Goal: Task Accomplishment & Management: Manage account settings

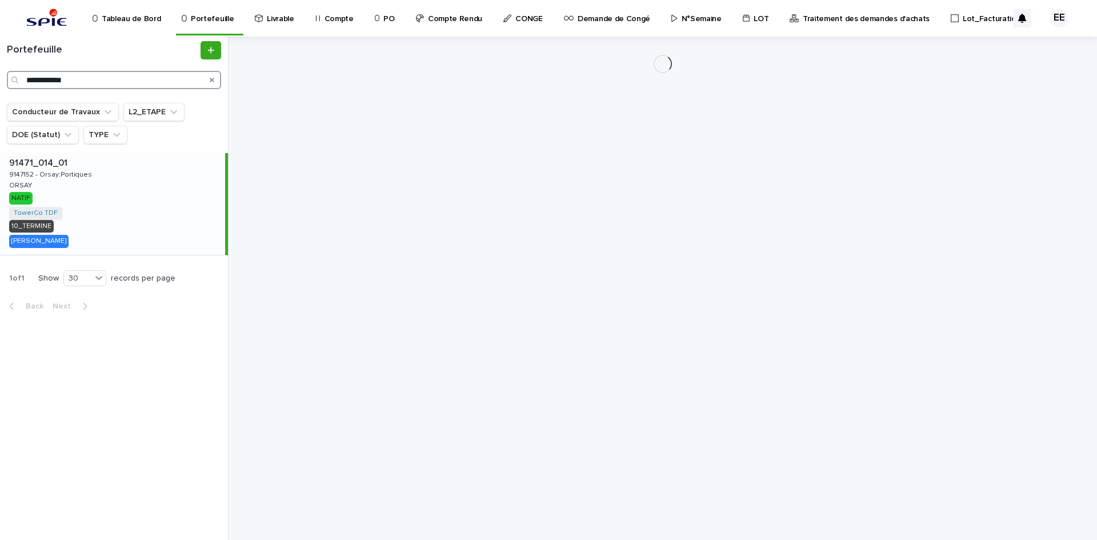
drag, startPoint x: 92, startPoint y: 78, endPoint x: 3, endPoint y: 86, distance: 89.4
click at [3, 86] on div "**********" at bounding box center [114, 65] width 228 height 48
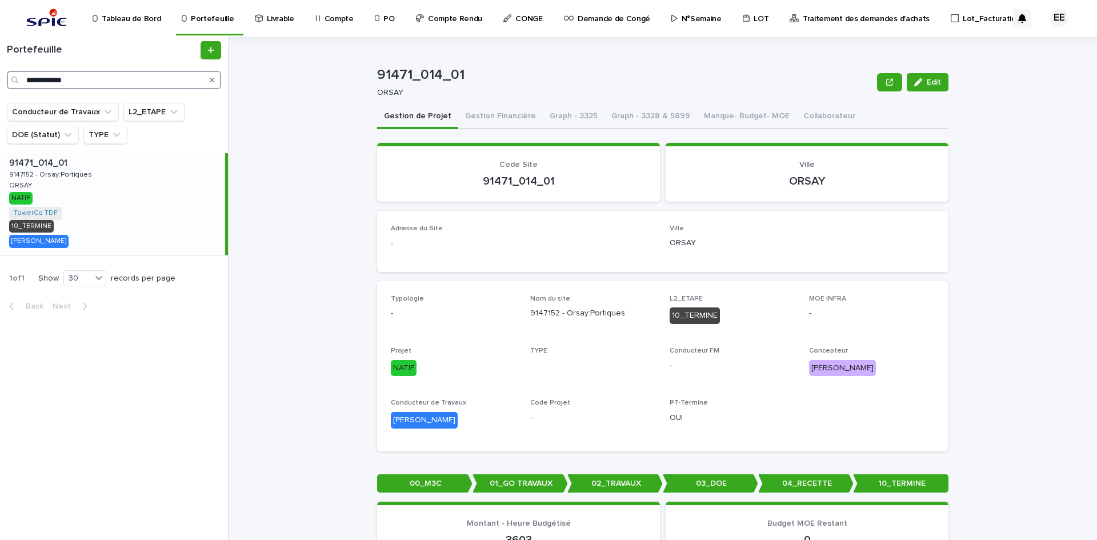
paste input "Search"
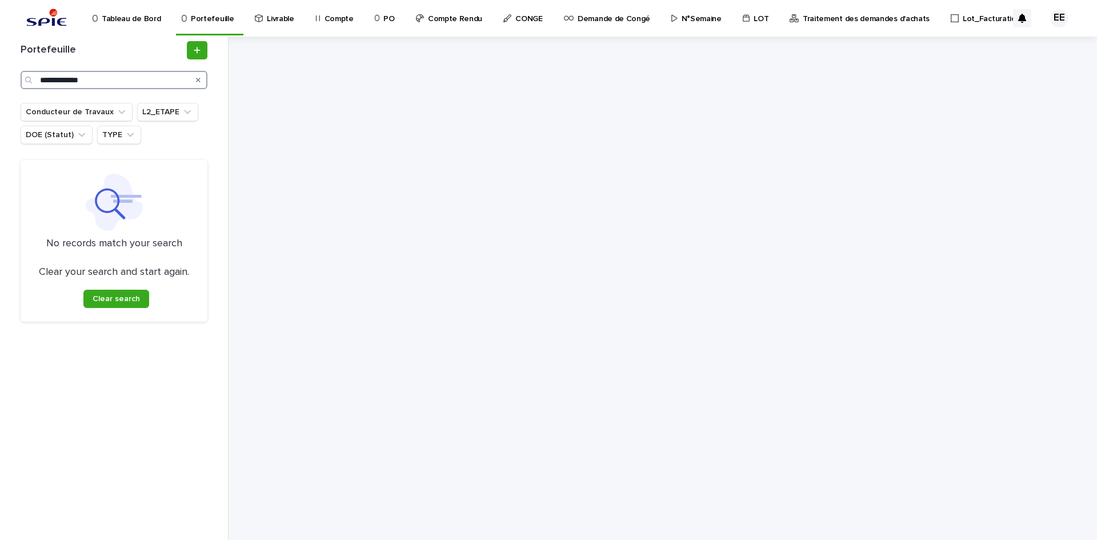
click at [42, 77] on input "**********" at bounding box center [114, 80] width 187 height 18
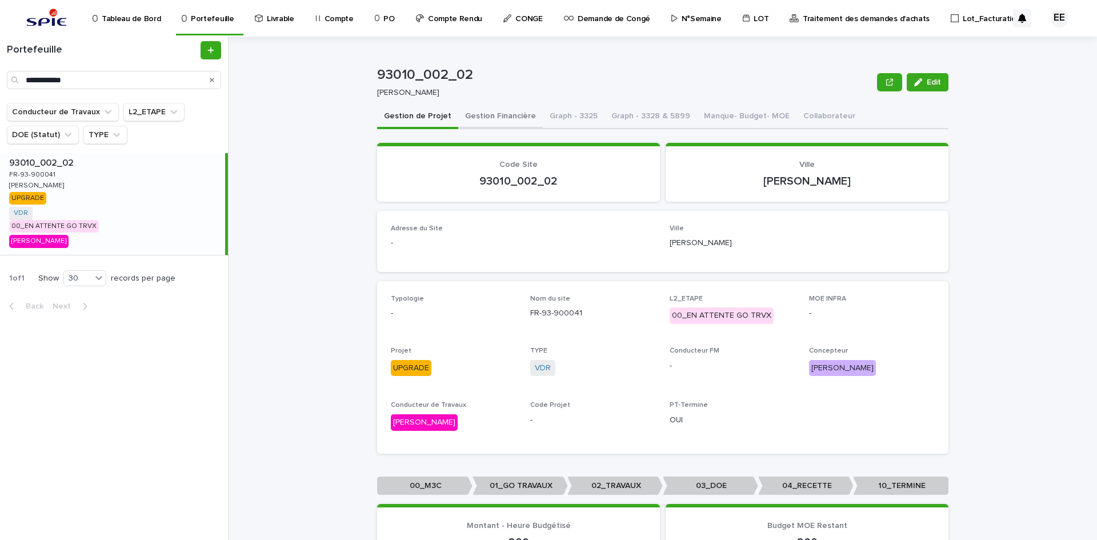
click at [489, 118] on button "Gestion Financière" at bounding box center [500, 117] width 85 height 24
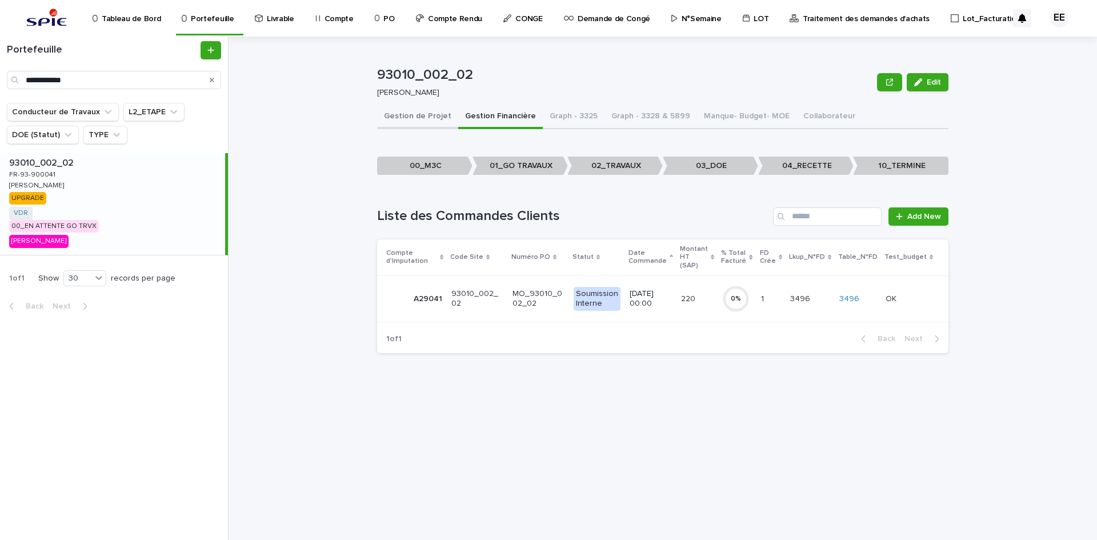
click at [418, 120] on button "Gestion de Projet" at bounding box center [417, 117] width 81 height 24
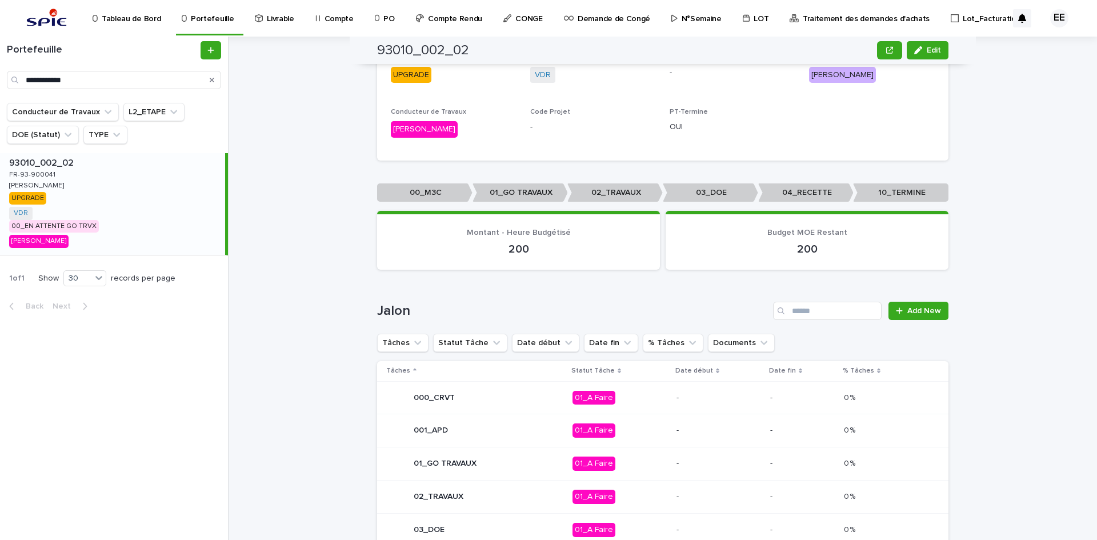
scroll to position [514, 0]
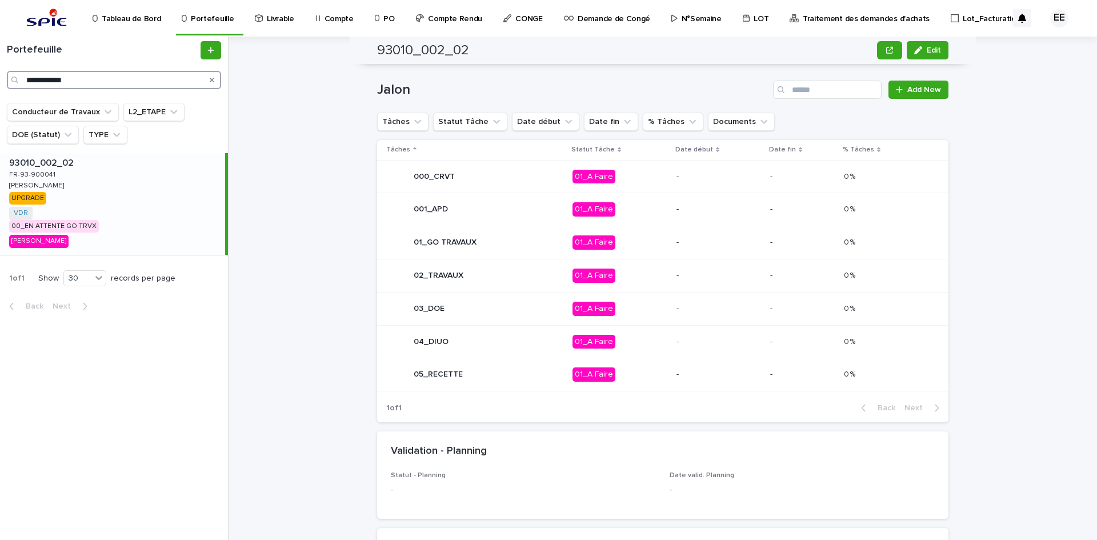
drag, startPoint x: 136, startPoint y: 79, endPoint x: -2, endPoint y: 77, distance: 138.3
click at [0, 77] on html "**********" at bounding box center [548, 270] width 1097 height 540
paste input "Search"
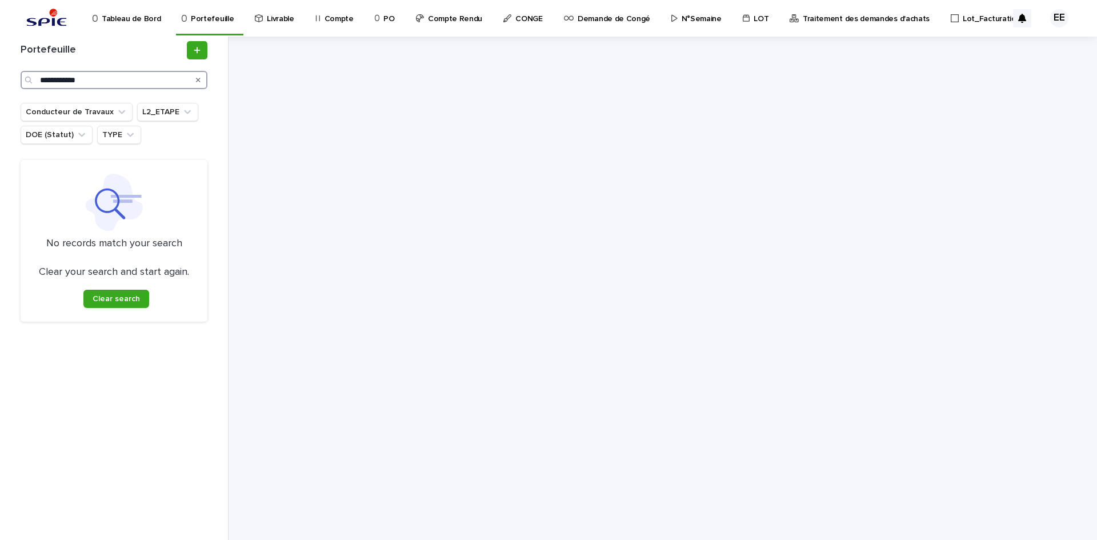
type input "**********"
click at [464, 25] on link "Compte Rendu" at bounding box center [451, 17] width 73 height 35
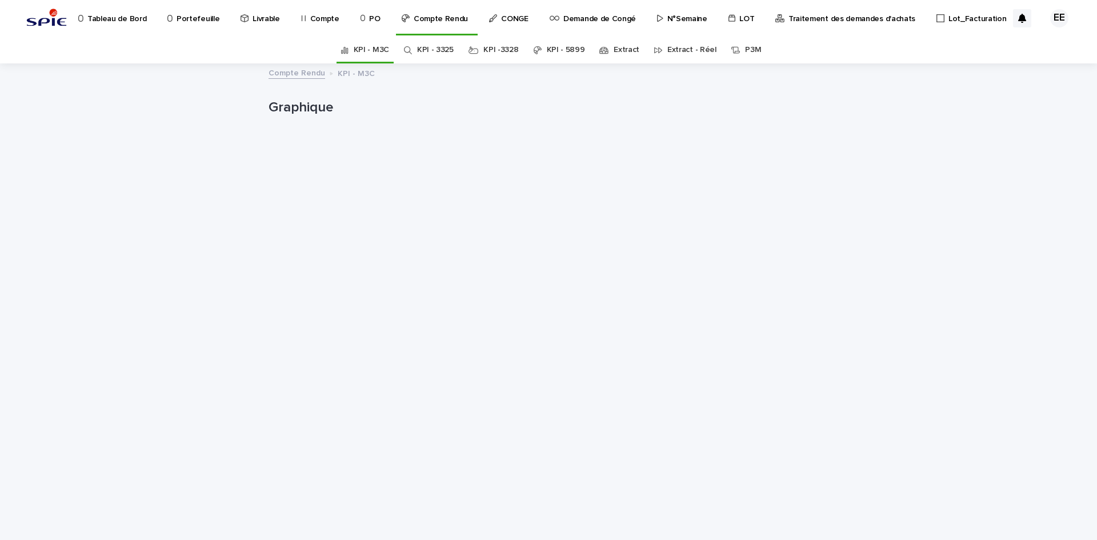
click at [556, 50] on link "KPI - 5899" at bounding box center [566, 50] width 38 height 27
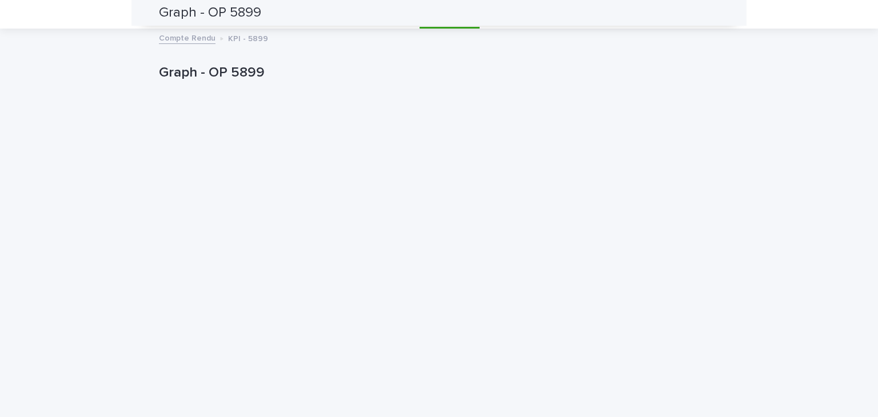
scroll to position [37, 0]
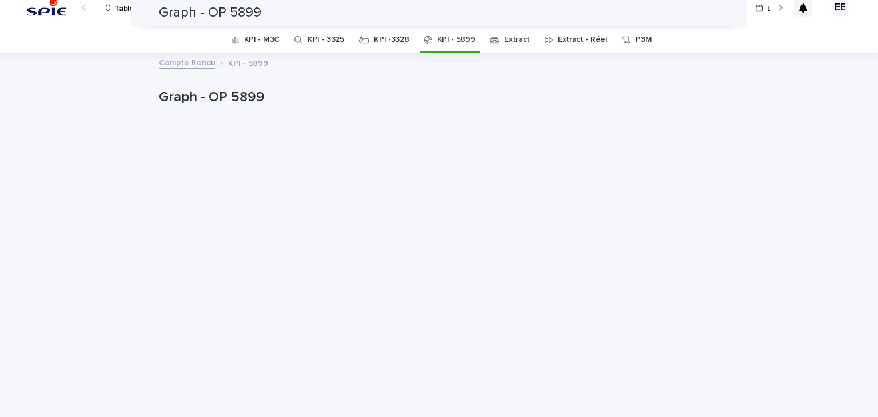
scroll to position [0, 0]
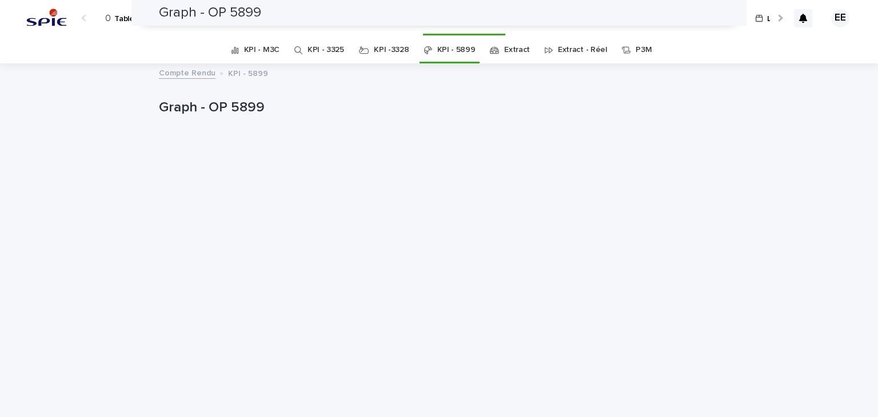
click at [507, 52] on link "Extract" at bounding box center [517, 50] width 26 height 27
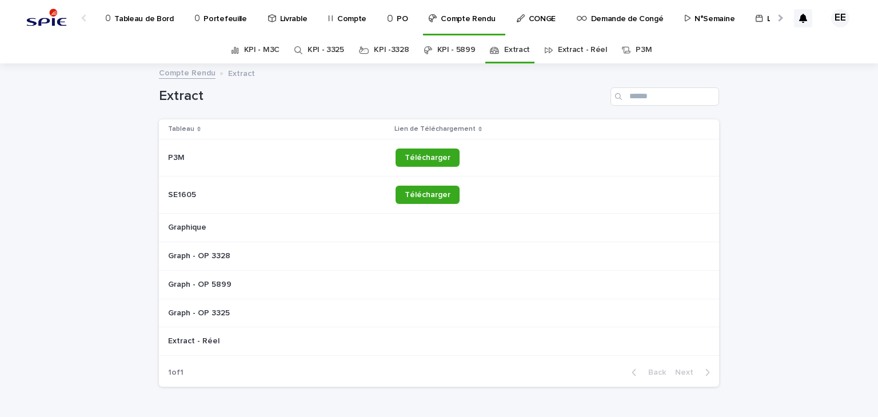
click at [771, 20] on div at bounding box center [779, 17] width 18 height 35
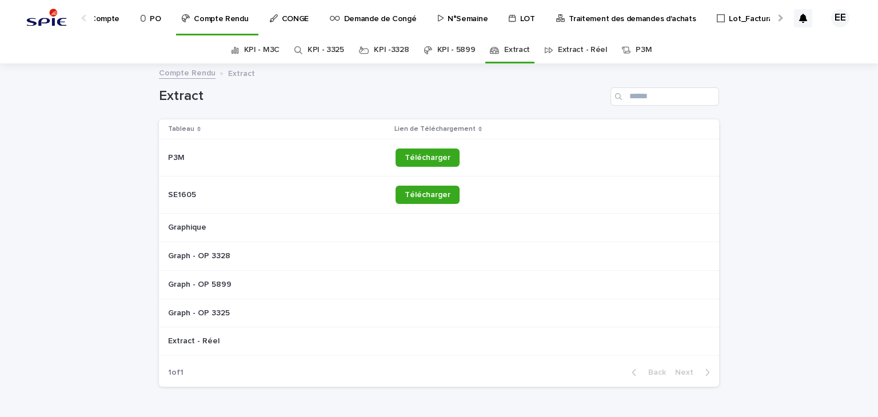
scroll to position [0, 249]
click at [616, 19] on p "Traitement des demandes d'achats" at bounding box center [630, 12] width 127 height 24
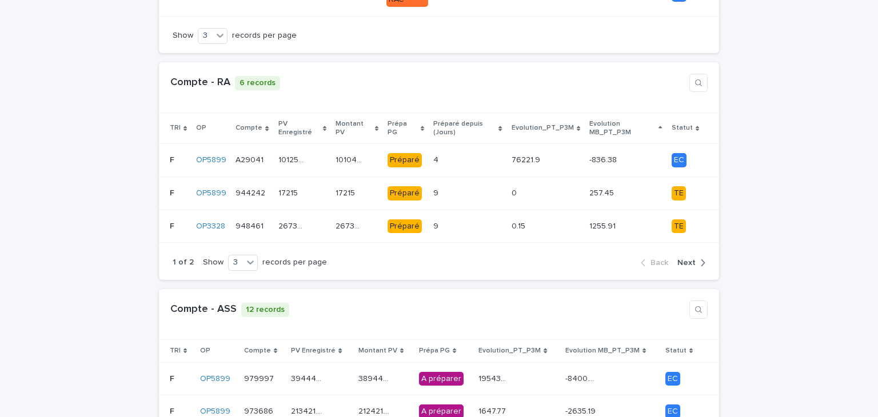
scroll to position [914, 0]
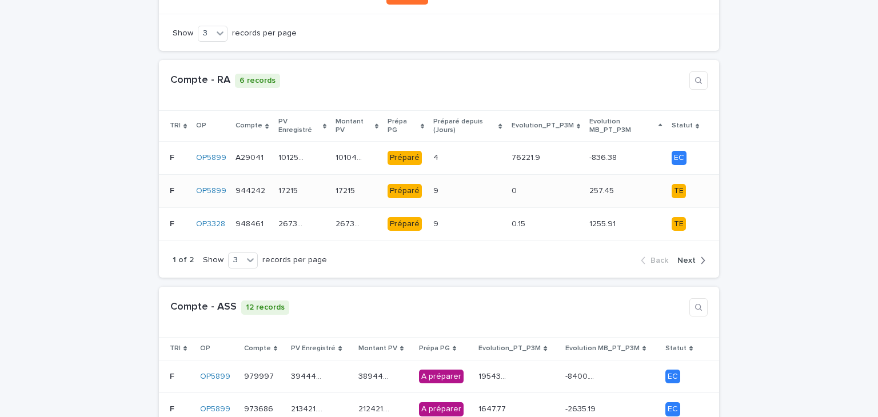
click at [492, 182] on div "9 9" at bounding box center [467, 191] width 69 height 19
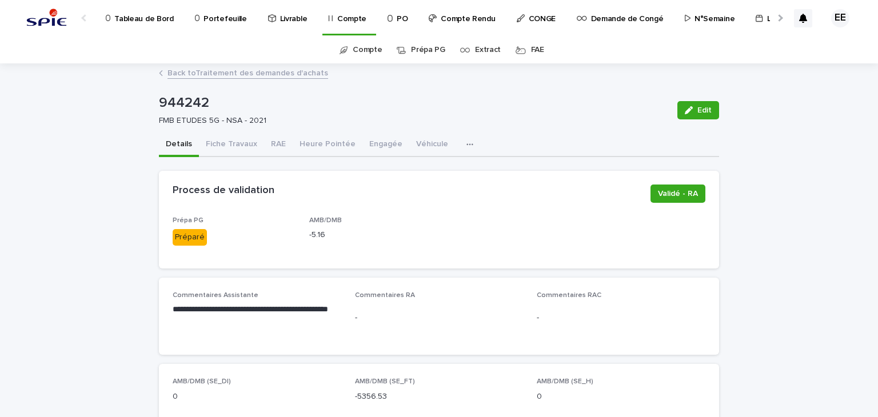
scroll to position [57, 0]
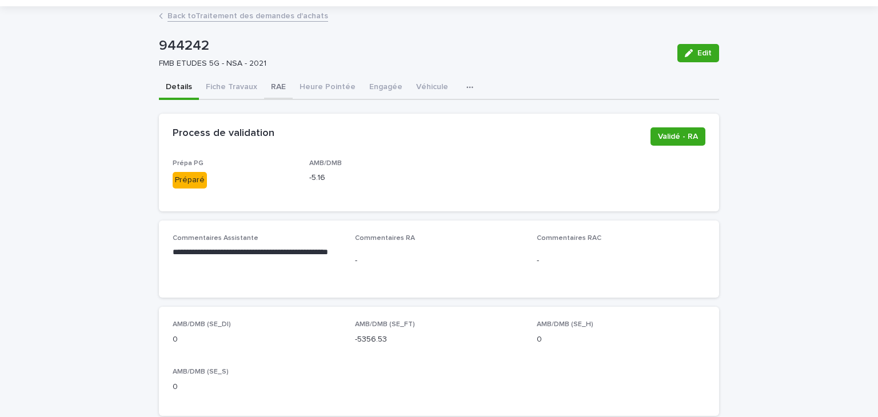
click at [266, 88] on button "RAE" at bounding box center [278, 88] width 29 height 24
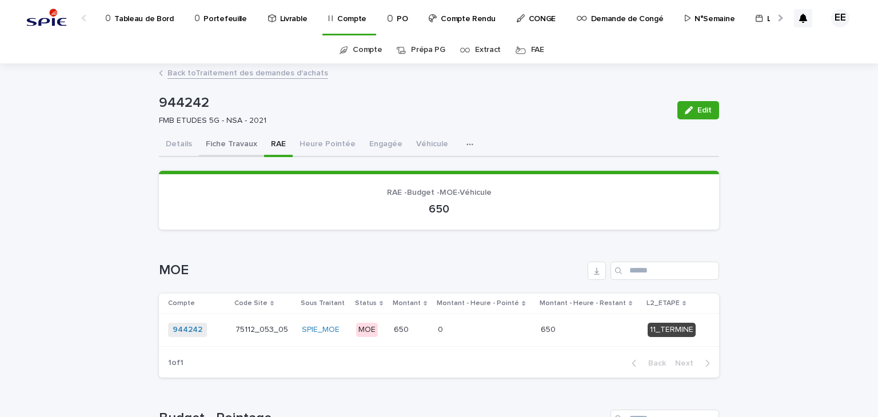
click at [228, 147] on button "Fiche Travaux" at bounding box center [231, 145] width 65 height 24
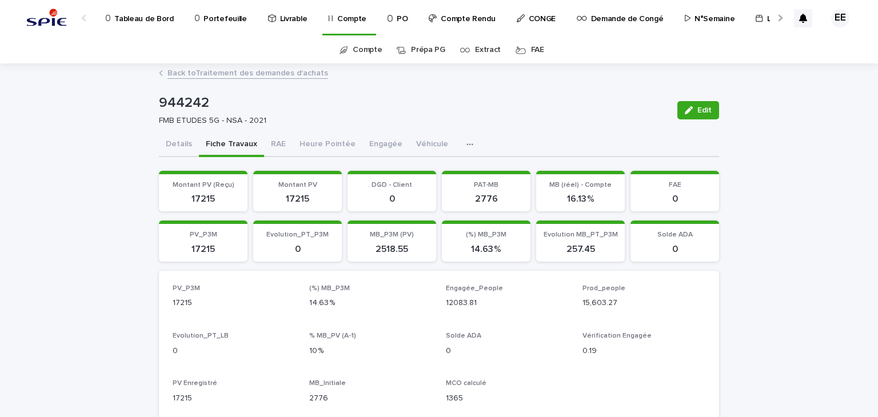
click at [164, 144] on button "Details" at bounding box center [179, 145] width 40 height 24
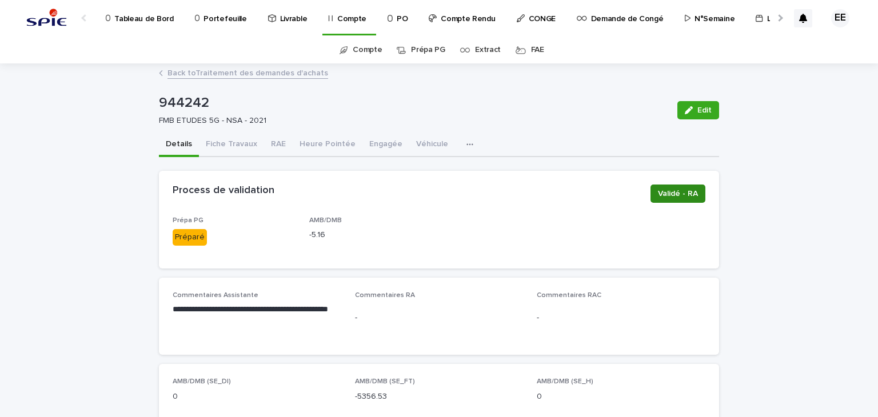
click at [665, 191] on span "Validé - RA" at bounding box center [678, 193] width 40 height 11
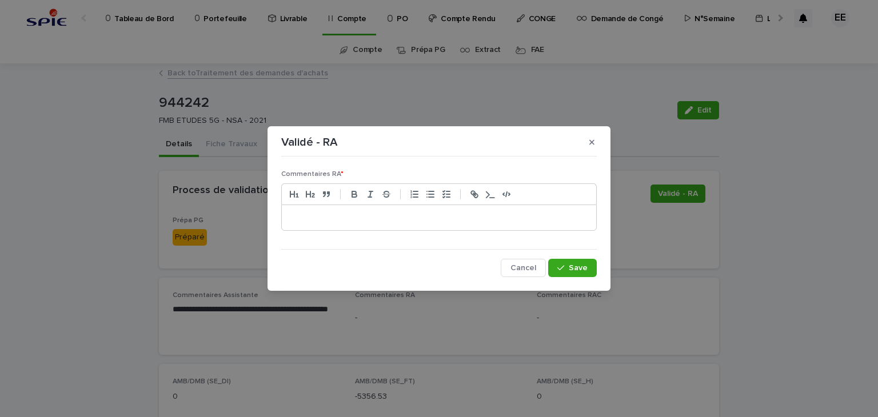
click at [435, 212] on p at bounding box center [438, 217] width 297 height 11
click at [573, 264] on span "Save" at bounding box center [577, 268] width 19 height 8
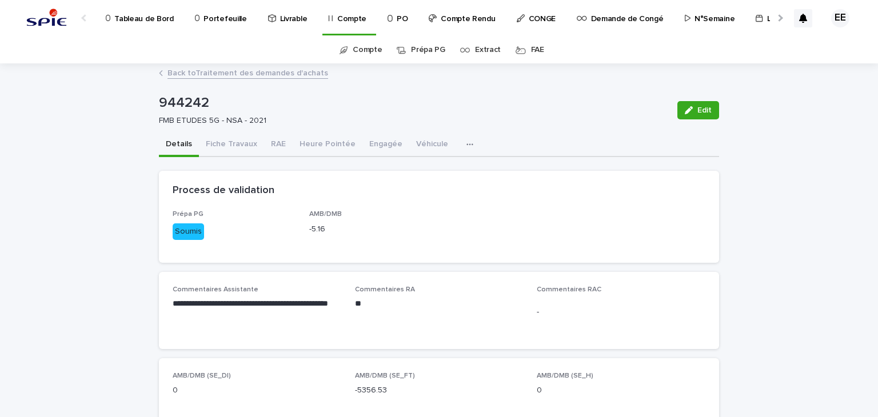
click at [277, 75] on link "Back to Traitement des demandes d'achats" at bounding box center [247, 72] width 161 height 13
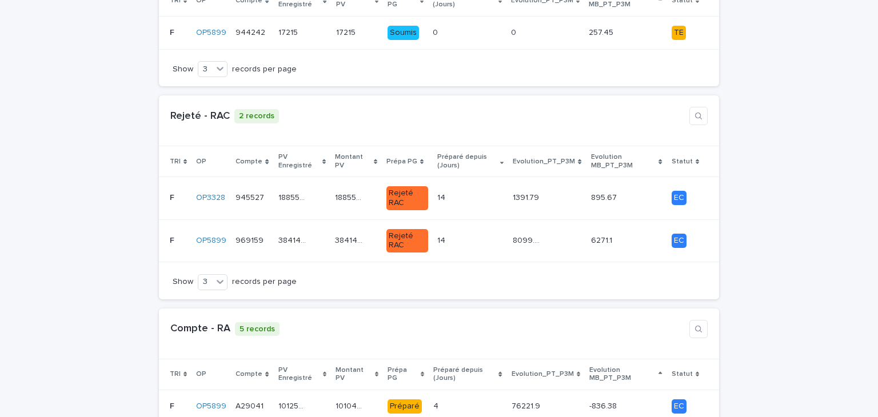
scroll to position [857, 0]
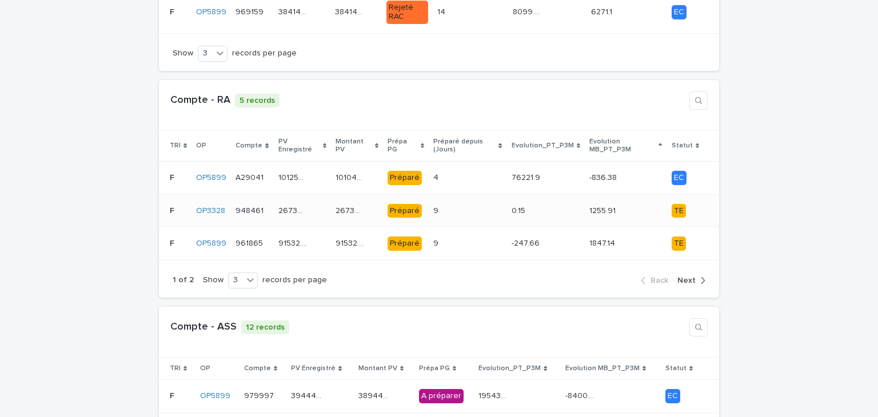
click at [485, 202] on div "9 9" at bounding box center [467, 211] width 69 height 19
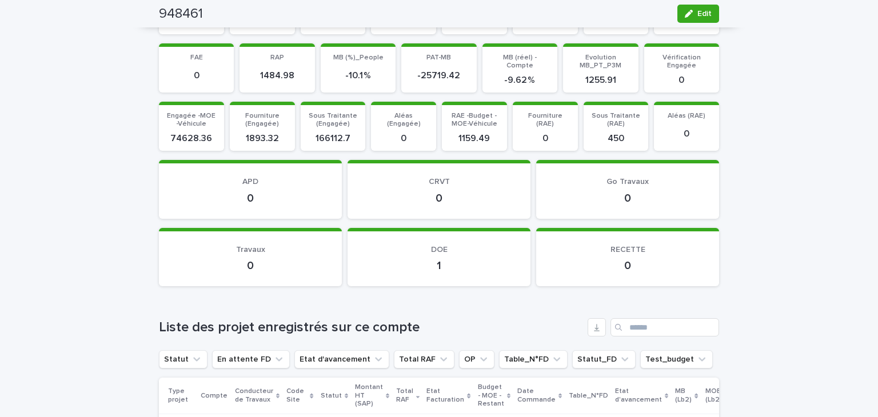
scroll to position [1371, 0]
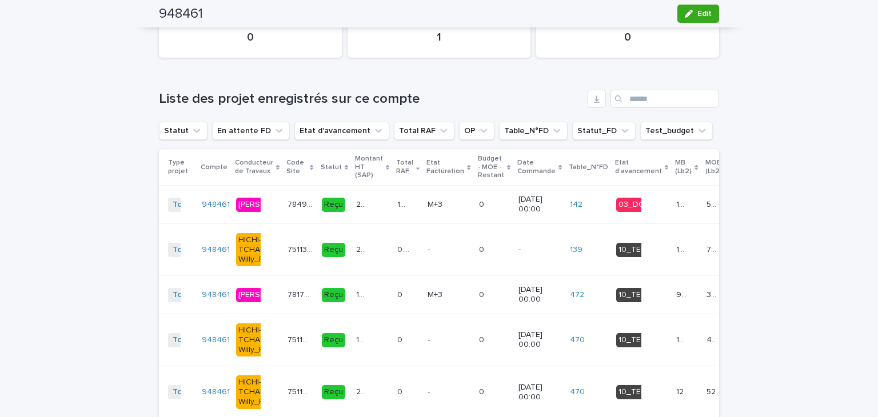
click at [287, 209] on p "78498_011_01" at bounding box center [300, 204] width 27 height 12
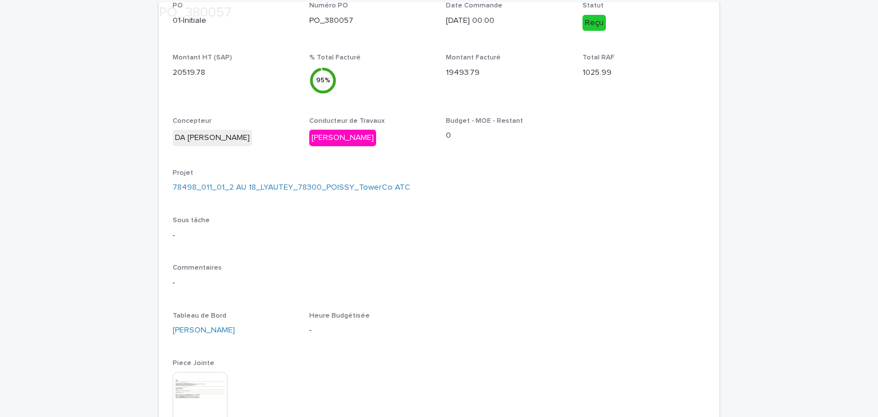
scroll to position [286, 0]
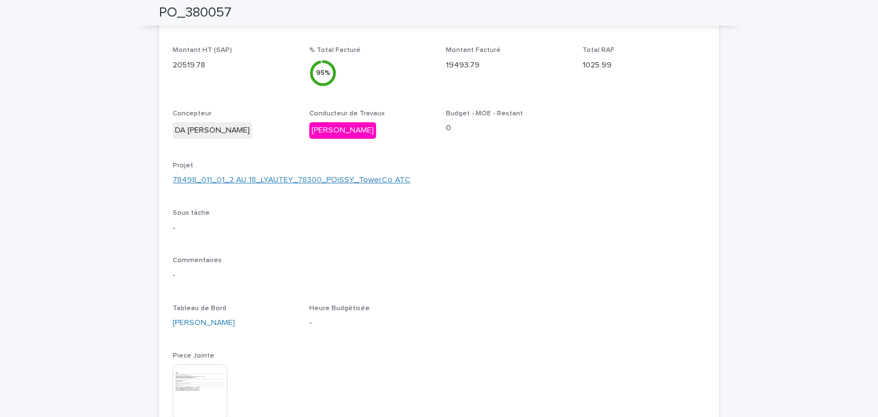
click at [329, 183] on link "78498_011_01_2 AU 18_LYAUTEY_78300_POISSY_TowerCo ATC" at bounding box center [292, 180] width 238 height 12
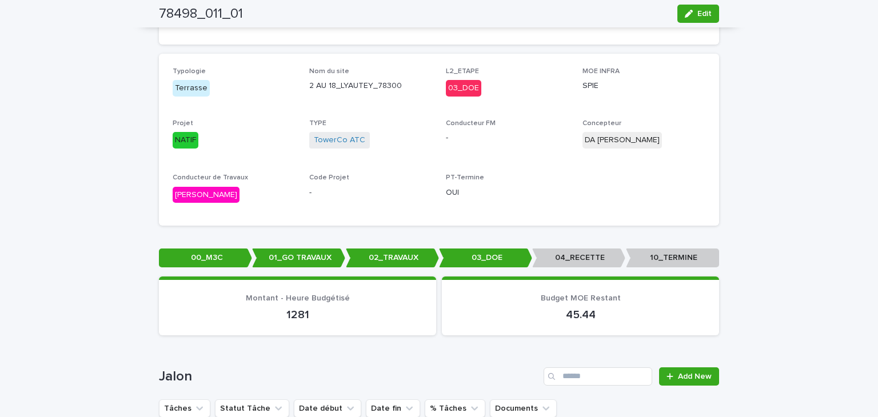
scroll to position [57, 0]
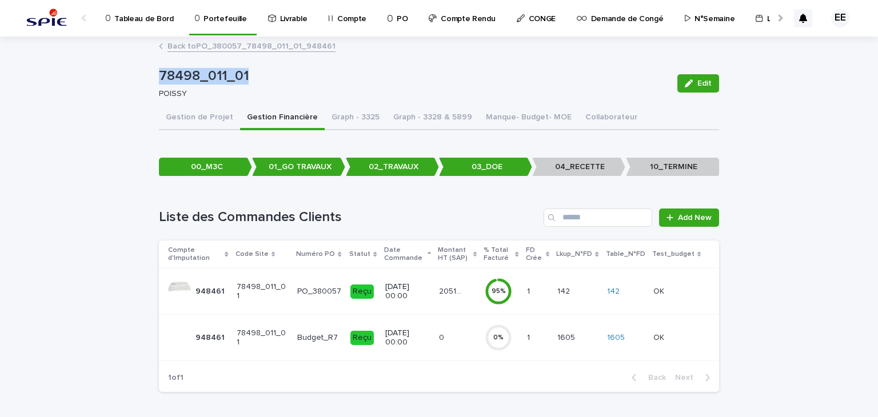
drag, startPoint x: 249, startPoint y: 76, endPoint x: 157, endPoint y: 71, distance: 92.1
click at [159, 71] on p "78498_011_01" at bounding box center [413, 76] width 509 height 17
copy p "78498_011_01"
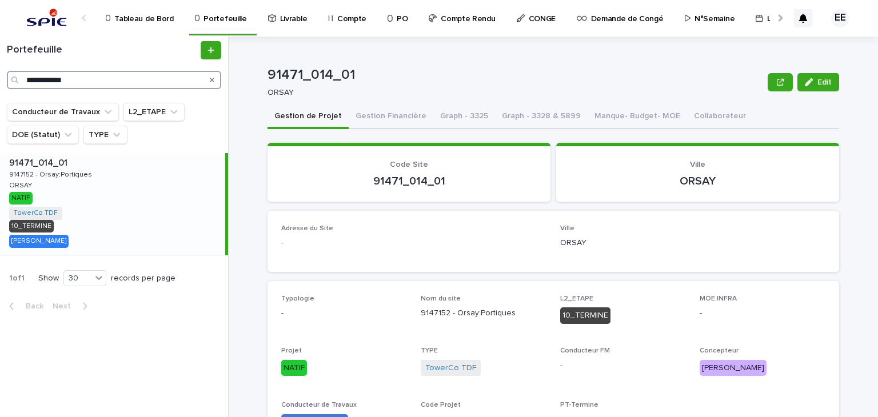
drag, startPoint x: 153, startPoint y: 81, endPoint x: -14, endPoint y: 57, distance: 168.5
click at [0, 57] on html "**********" at bounding box center [439, 208] width 878 height 417
paste input "Search"
type input "**********"
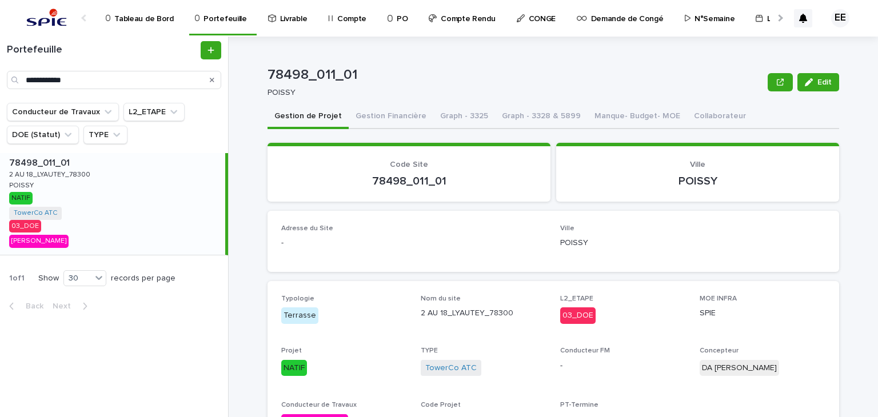
click at [774, 19] on div at bounding box center [779, 17] width 18 height 35
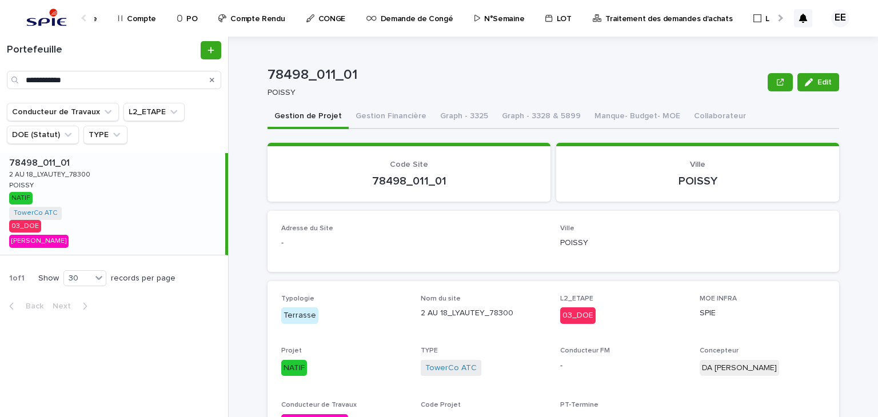
scroll to position [0, 240]
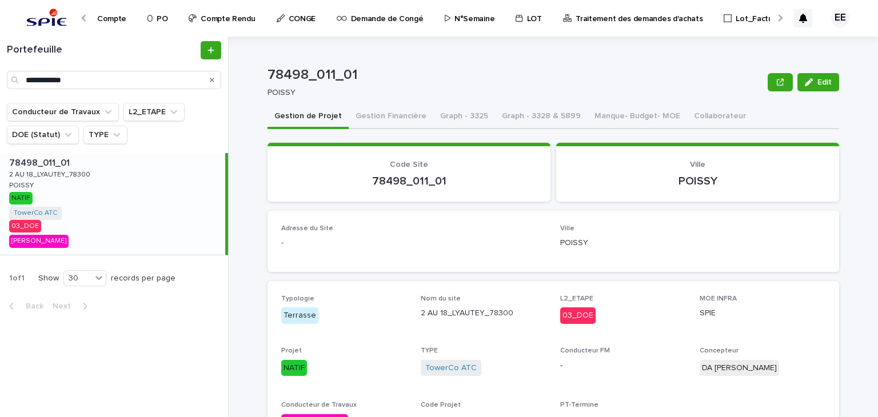
click at [638, 10] on p "Traitement des demandes d'achats" at bounding box center [638, 12] width 127 height 24
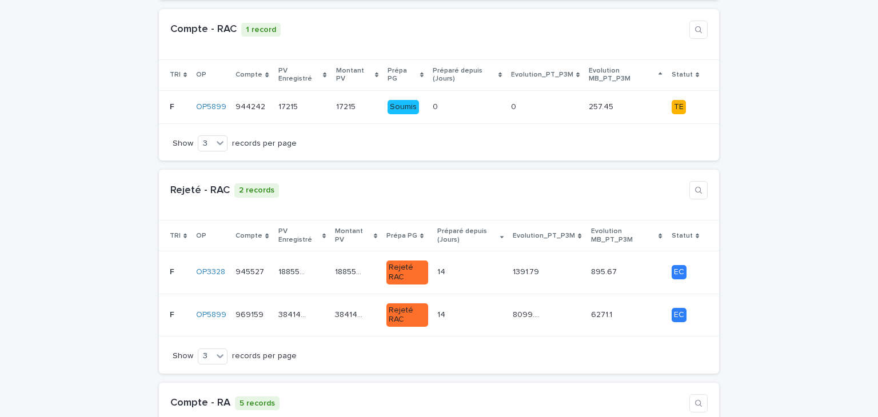
scroll to position [571, 0]
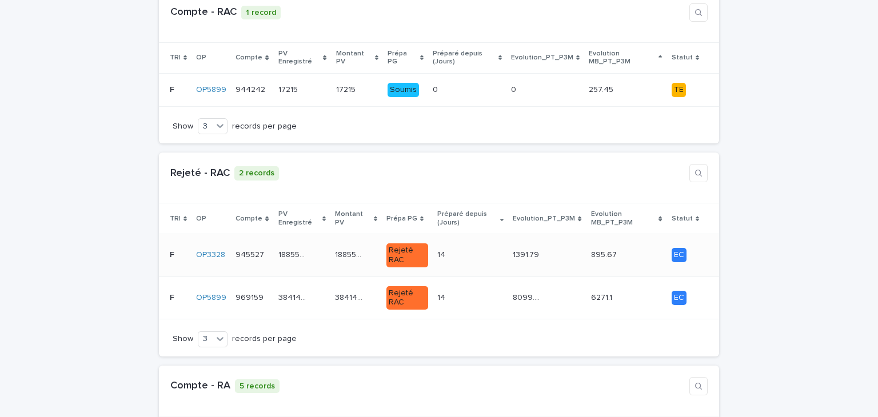
click at [488, 247] on td "14 14" at bounding box center [469, 255] width 75 height 43
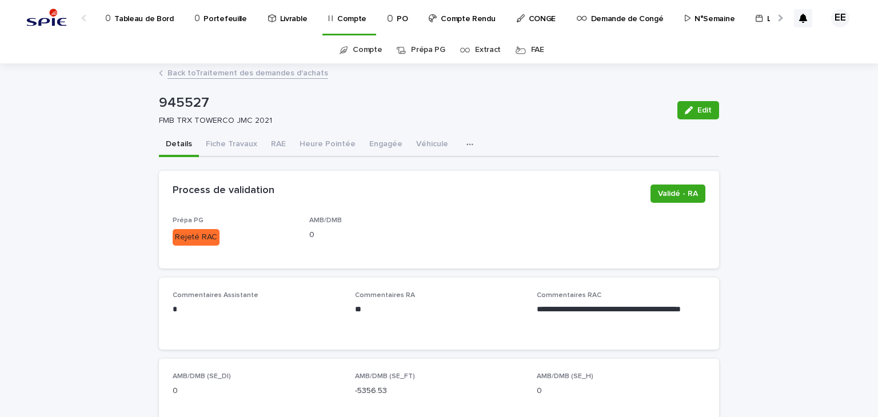
click at [231, 74] on link "Back to Traitement des demandes d'achats" at bounding box center [247, 72] width 161 height 13
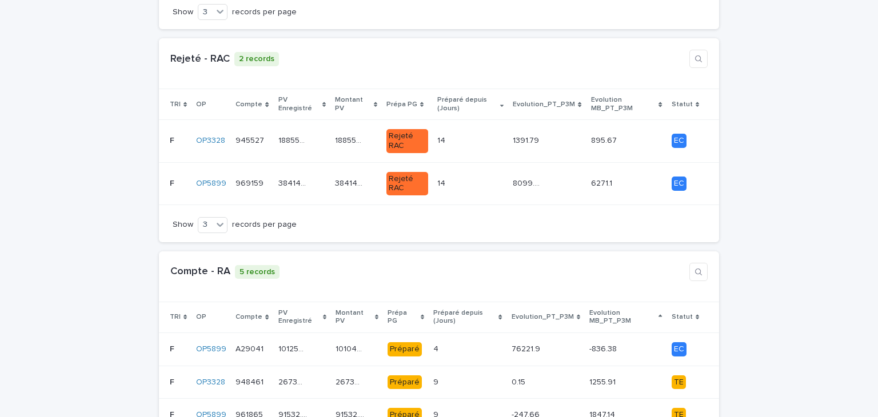
scroll to position [800, 0]
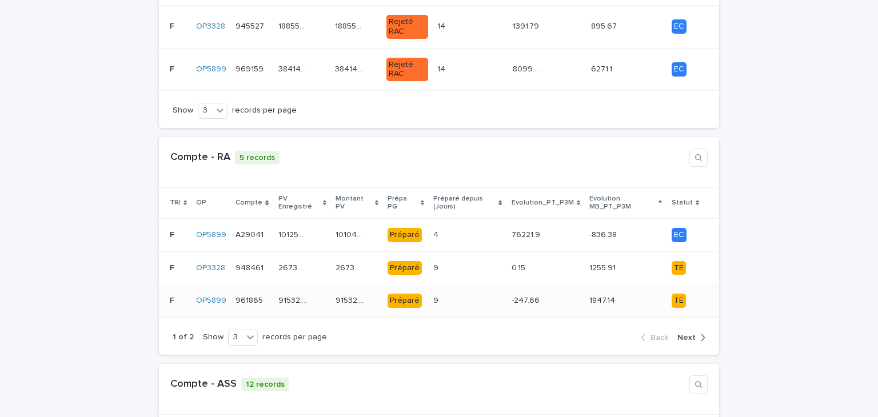
click at [494, 291] on div "9 9" at bounding box center [467, 300] width 69 height 19
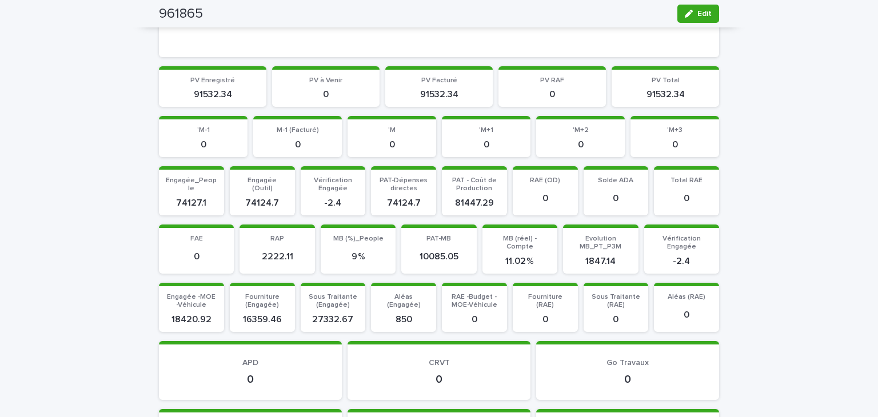
scroll to position [1028, 0]
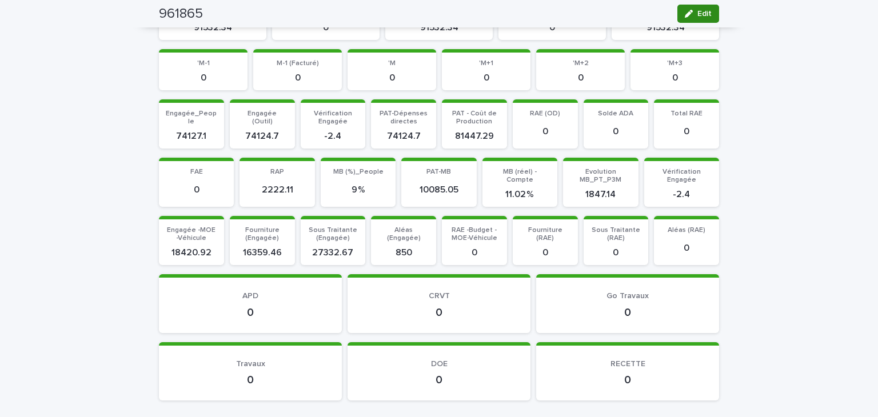
click at [711, 10] on button "Edit" at bounding box center [698, 14] width 42 height 18
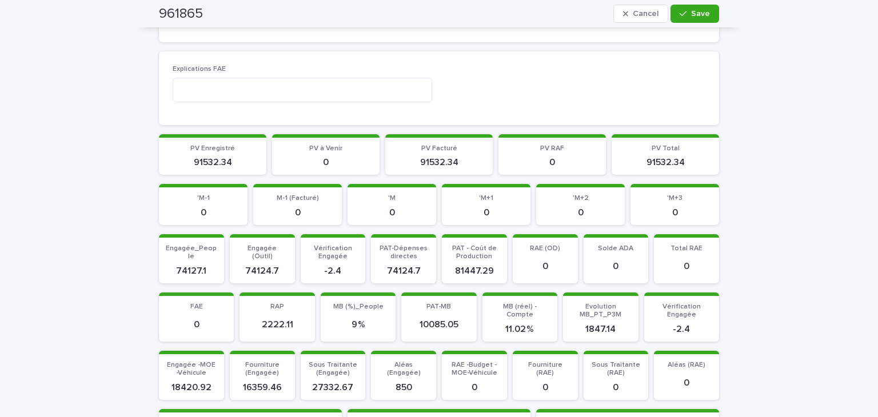
scroll to position [759, 0]
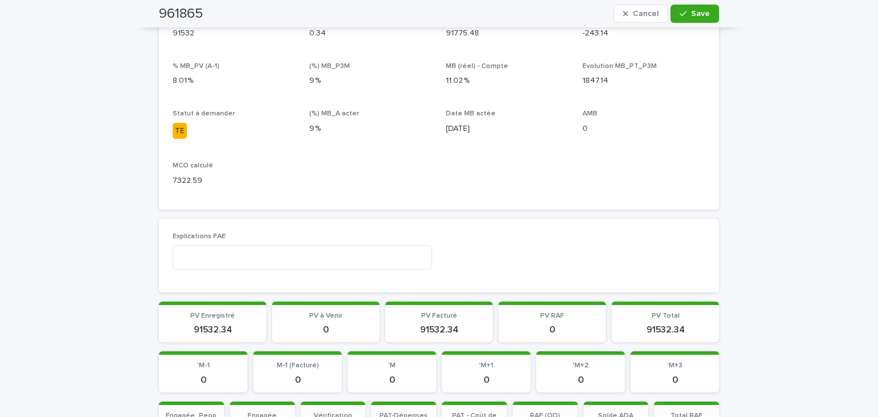
drag, startPoint x: 645, startPoint y: 18, endPoint x: 656, endPoint y: 54, distance: 37.6
click at [645, 19] on button "Cancel" at bounding box center [640, 14] width 55 height 18
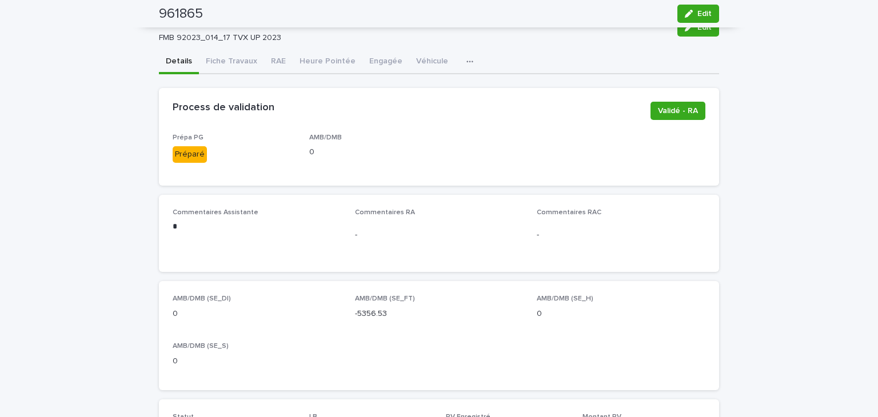
scroll to position [0, 0]
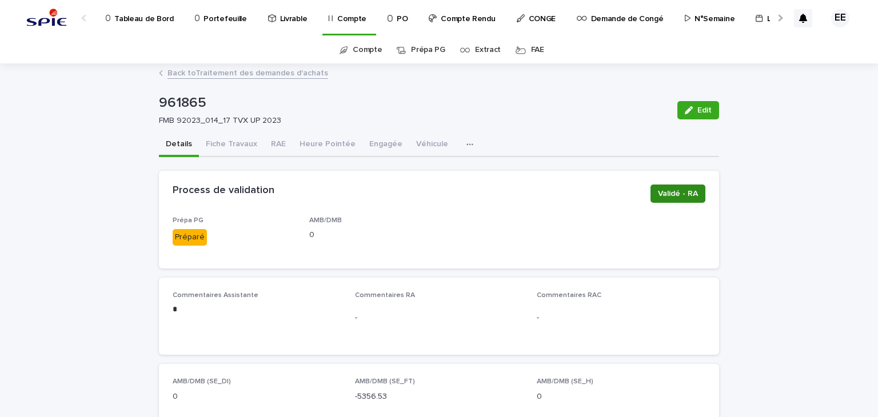
click at [682, 195] on span "Validé - RA" at bounding box center [678, 193] width 40 height 11
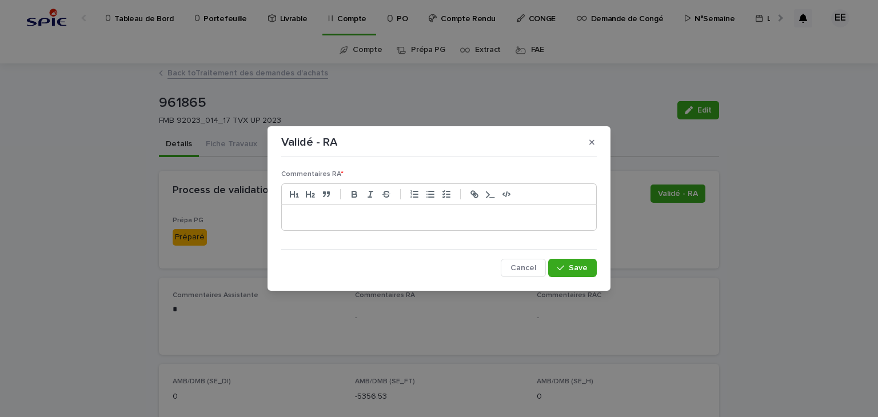
click at [424, 219] on p at bounding box center [438, 217] width 297 height 11
click at [586, 269] on span "Save" at bounding box center [577, 268] width 19 height 8
click at [578, 264] on span "Save" at bounding box center [577, 268] width 19 height 8
click at [440, 221] on p "**" at bounding box center [438, 217] width 297 height 11
click at [572, 266] on span "Save" at bounding box center [577, 268] width 19 height 8
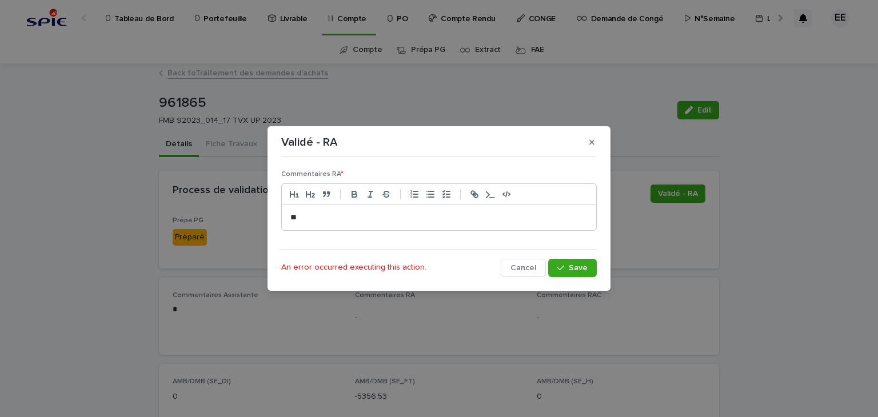
click at [407, 211] on div "**" at bounding box center [439, 217] width 314 height 25
click at [588, 266] on button "Save" at bounding box center [572, 268] width 49 height 18
click at [344, 230] on div "**" at bounding box center [438, 218] width 315 height 26
click at [343, 221] on p "**" at bounding box center [438, 217] width 297 height 11
drag, startPoint x: 302, startPoint y: 221, endPoint x: 286, endPoint y: 221, distance: 15.4
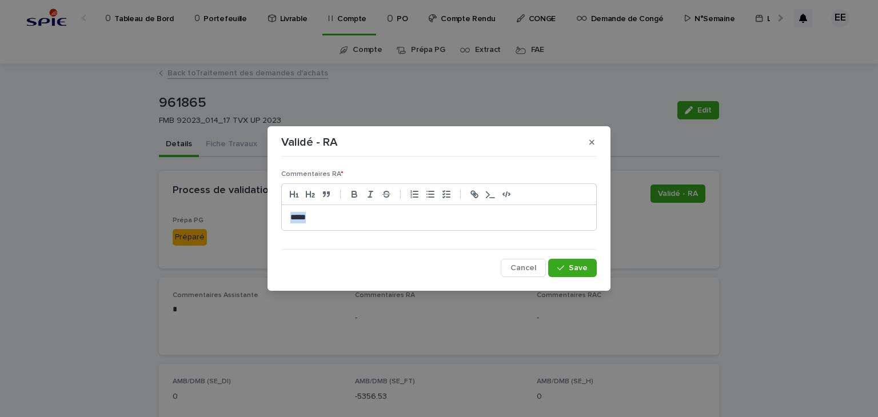
click at [286, 221] on div "**" at bounding box center [439, 217] width 314 height 25
click at [558, 260] on button "Save" at bounding box center [572, 268] width 49 height 18
click at [309, 215] on p "**" at bounding box center [438, 217] width 297 height 11
drag, startPoint x: 315, startPoint y: 217, endPoint x: 282, endPoint y: 221, distance: 32.7
click at [282, 221] on div "**" at bounding box center [439, 217] width 314 height 25
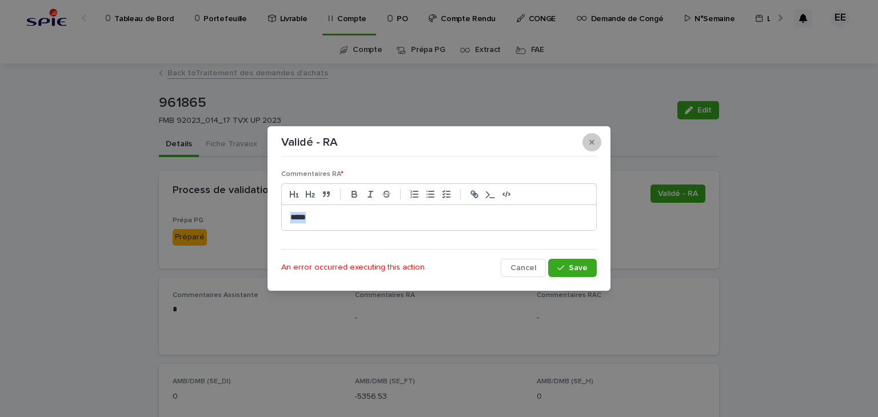
click at [588, 138] on button "button" at bounding box center [591, 142] width 19 height 18
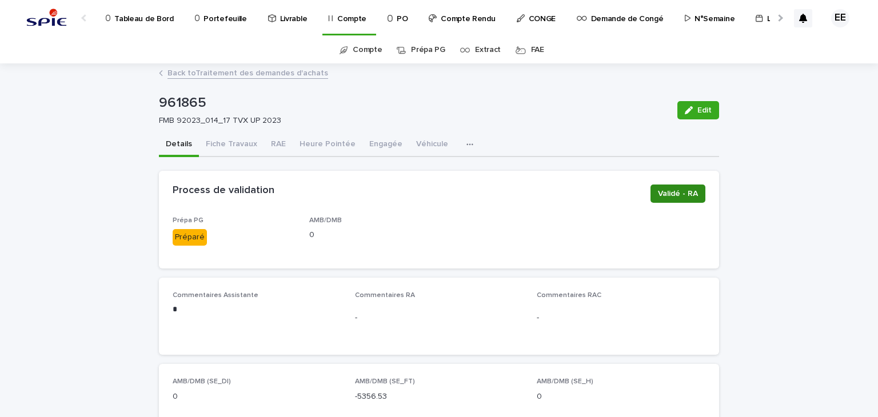
click at [668, 193] on span "Validé - RA" at bounding box center [678, 193] width 40 height 11
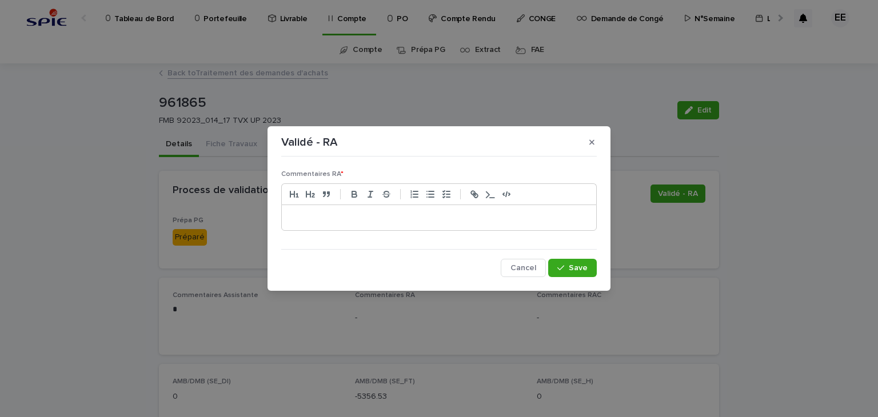
click at [495, 210] on div at bounding box center [439, 217] width 314 height 25
click at [585, 266] on span "Save" at bounding box center [577, 268] width 19 height 8
click at [450, 223] on div "**" at bounding box center [439, 217] width 314 height 25
click at [544, 162] on div "Commentaires RA * ** An error occurred executing this action. Cancel Save" at bounding box center [438, 218] width 315 height 115
click at [578, 264] on span "Save" at bounding box center [577, 268] width 19 height 8
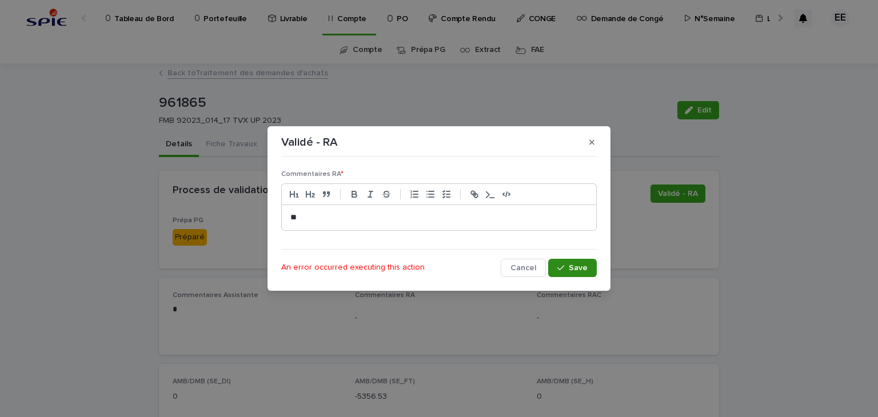
click at [576, 262] on button "Save" at bounding box center [572, 268] width 49 height 18
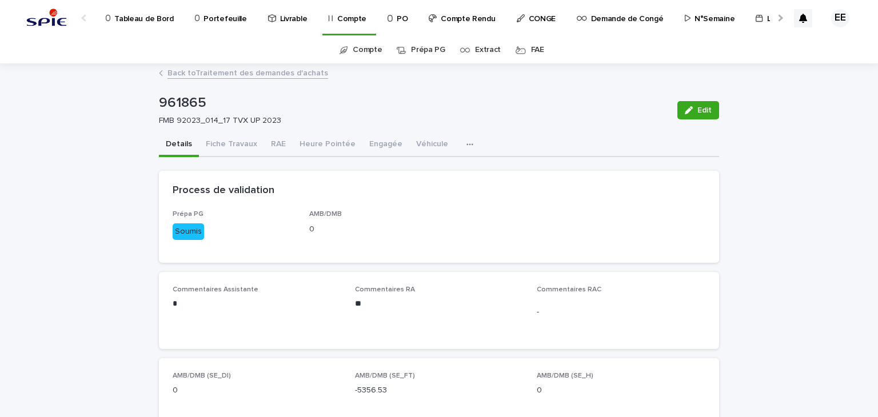
click at [776, 17] on div at bounding box center [779, 17] width 18 height 35
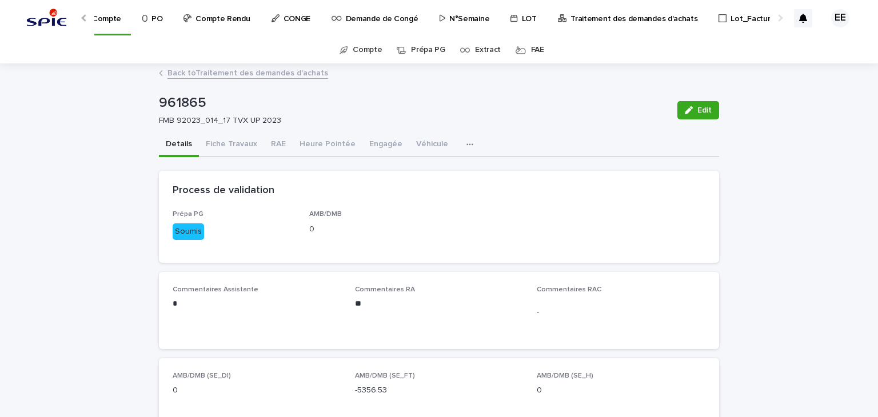
scroll to position [0, 249]
click at [628, 13] on p "Traitement des demandes d'achats" at bounding box center [630, 12] width 127 height 24
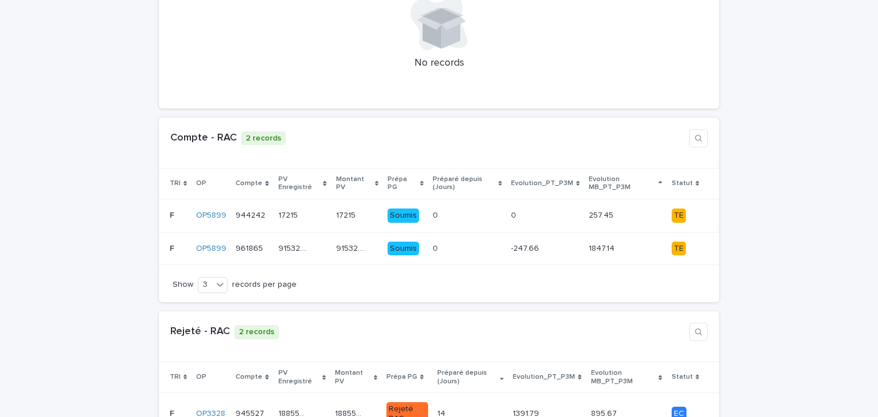
scroll to position [457, 0]
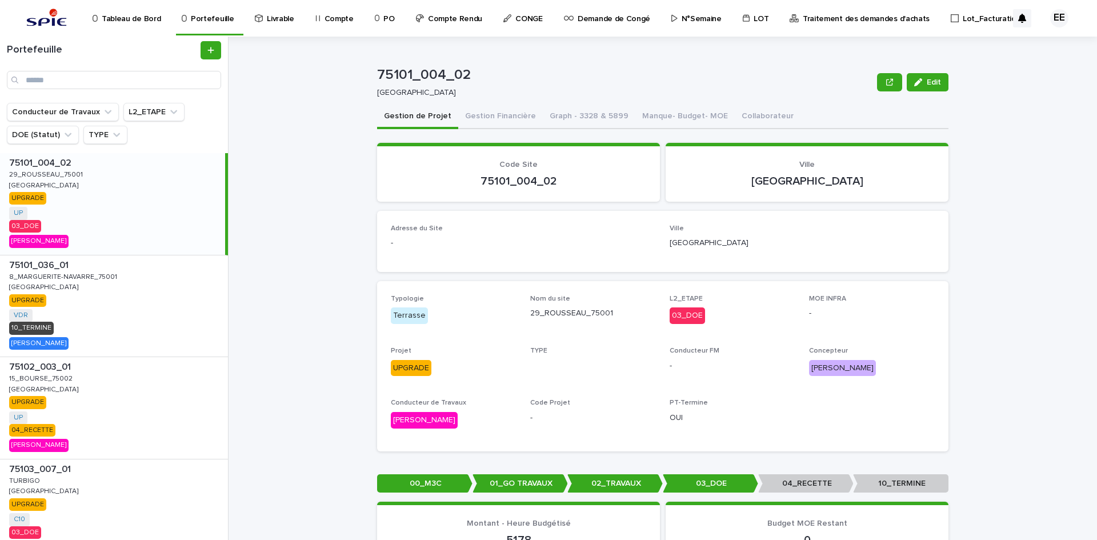
click at [461, 19] on p "Compte Rendu" at bounding box center [455, 12] width 54 height 24
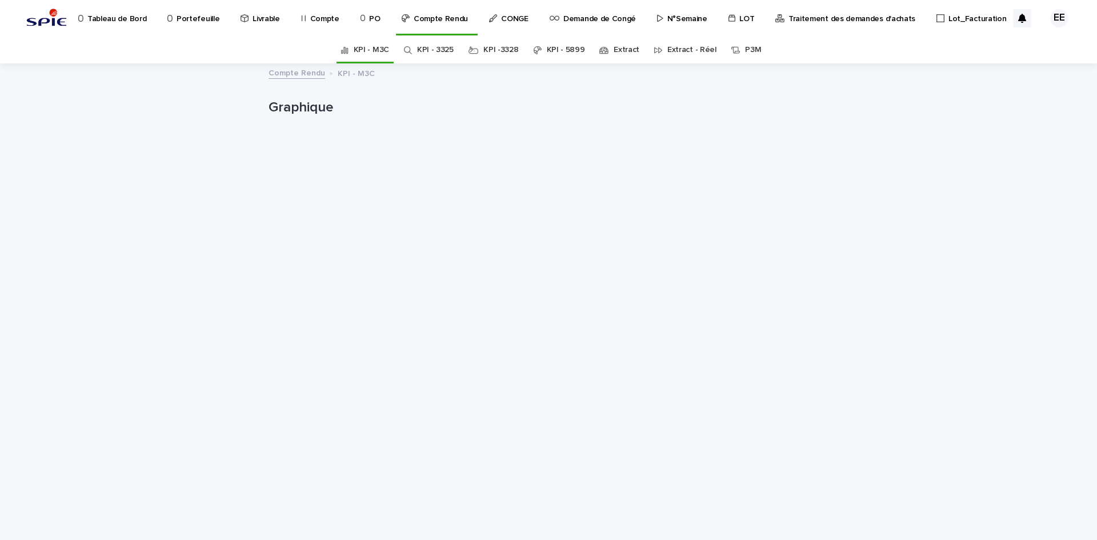
click at [305, 15] on icon at bounding box center [303, 18] width 5 height 8
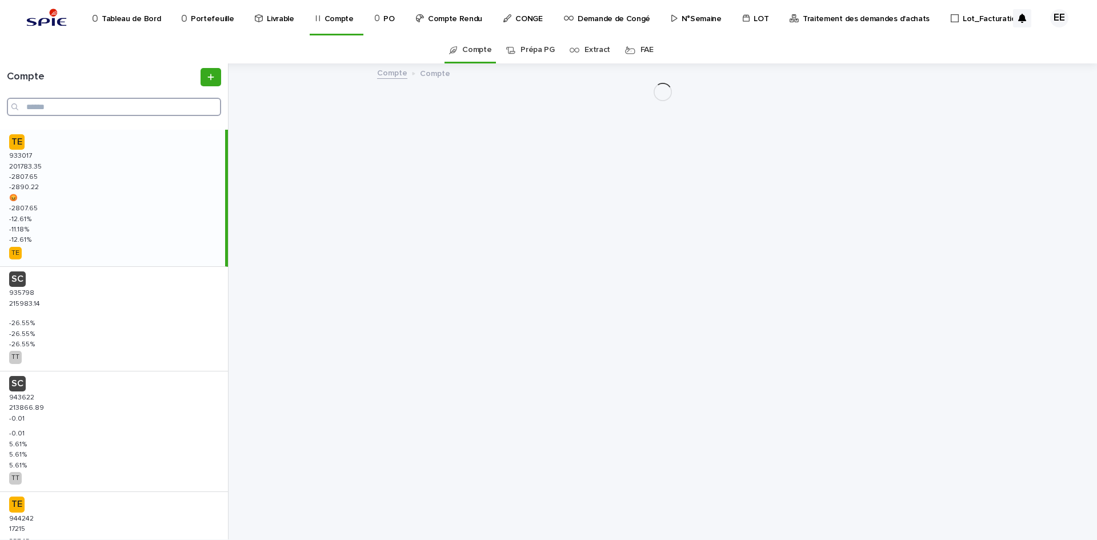
click at [133, 107] on input "Search" at bounding box center [114, 107] width 214 height 18
paste input "******"
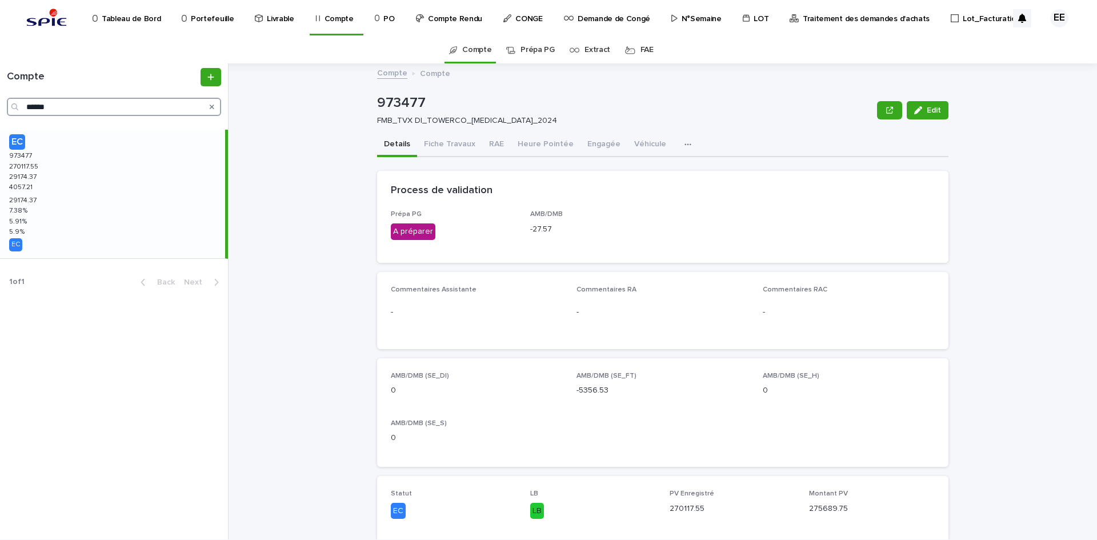
drag, startPoint x: 102, startPoint y: 110, endPoint x: 5, endPoint y: 110, distance: 97.1
click at [5, 110] on div "Compte ******" at bounding box center [114, 92] width 228 height 48
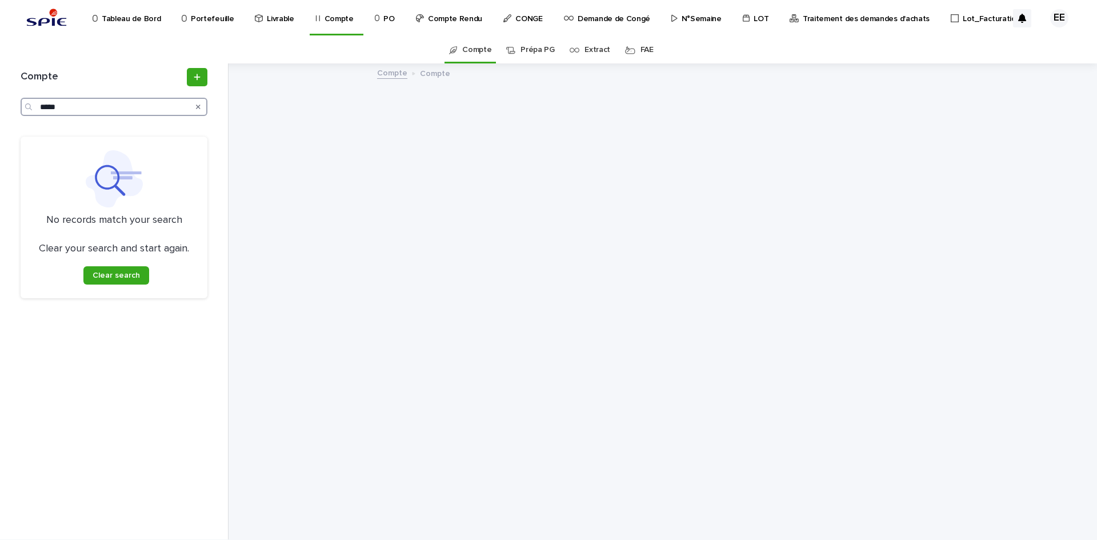
drag, startPoint x: 71, startPoint y: 107, endPoint x: 10, endPoint y: 106, distance: 60.6
click at [10, 106] on div "Compte ***** No records match your search Clear your search and start again. Cl…" at bounding box center [114, 301] width 229 height 476
type input "*"
click at [78, 106] on input "********" at bounding box center [114, 107] width 187 height 18
click at [67, 106] on input "********" at bounding box center [114, 107] width 187 height 18
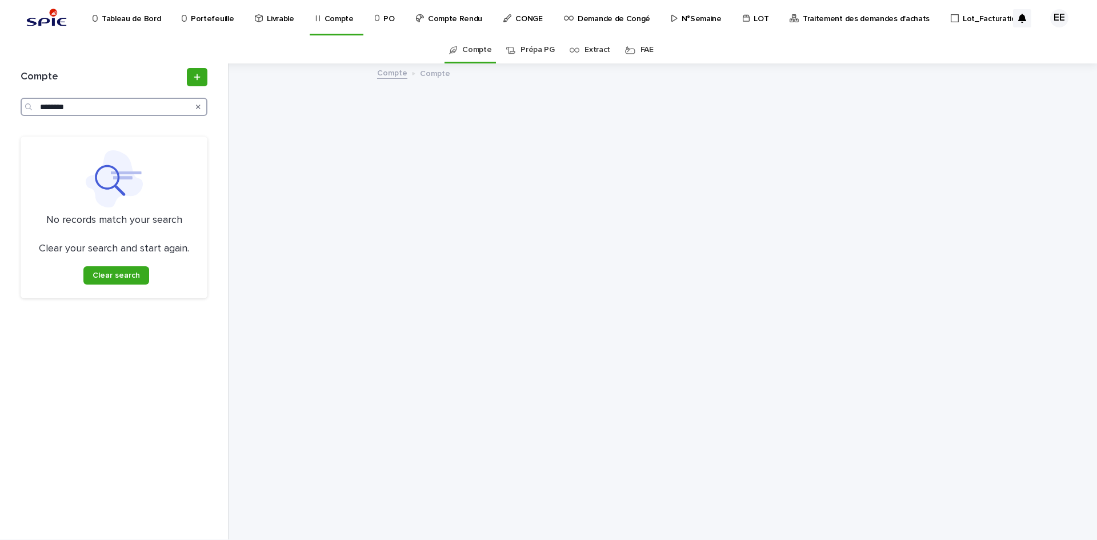
type input "********"
click at [213, 18] on p "Portefeuille" at bounding box center [212, 12] width 43 height 24
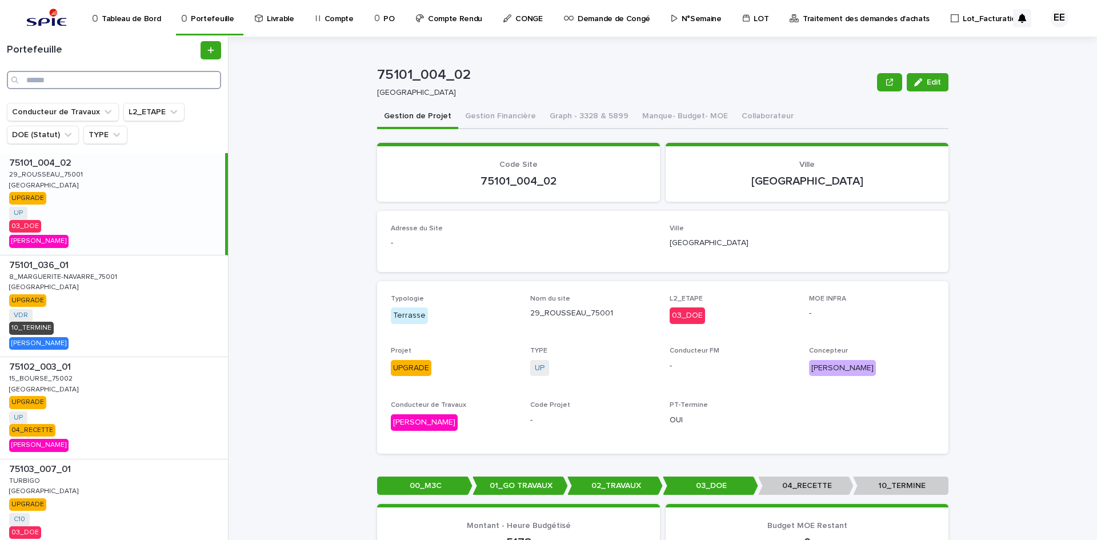
click at [88, 81] on input "Search" at bounding box center [114, 80] width 214 height 18
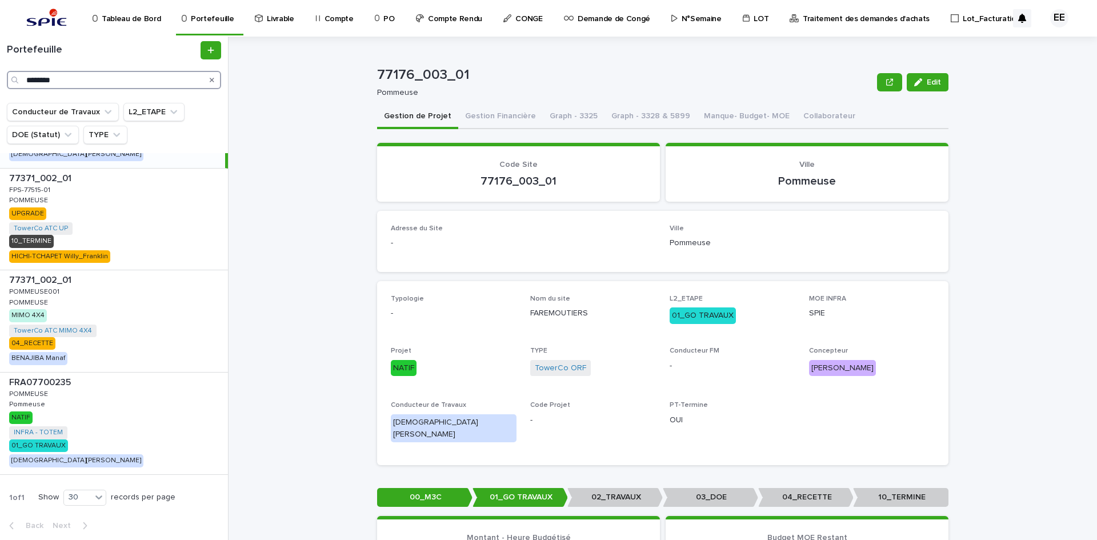
type input "********"
click at [919, 85] on div "button" at bounding box center [920, 82] width 13 height 8
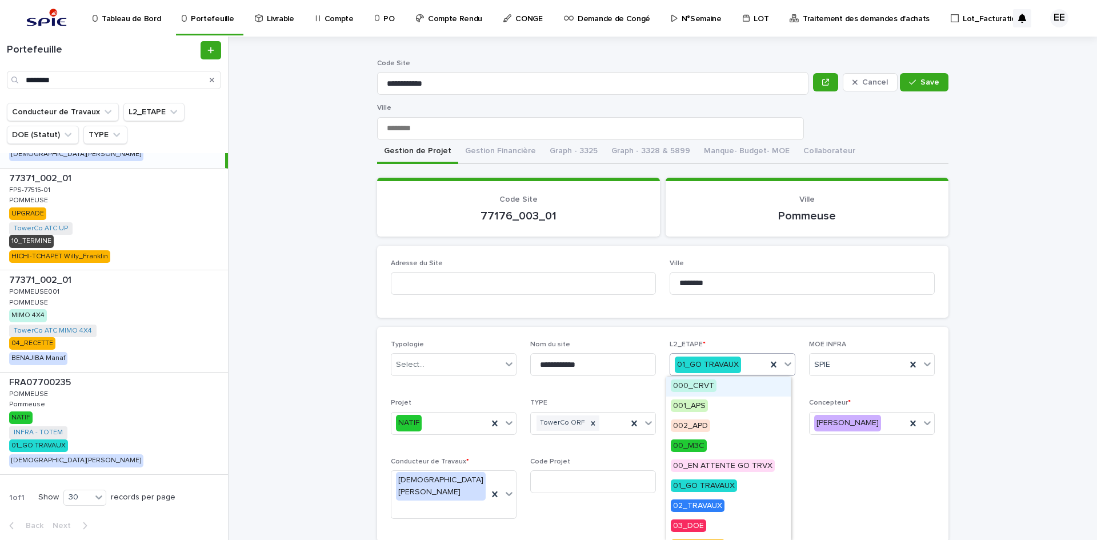
click at [741, 360] on div "01_GO TRAVAUX" at bounding box center [718, 364] width 97 height 19
click at [722, 499] on span "02_TRAVAUX" at bounding box center [698, 505] width 54 height 13
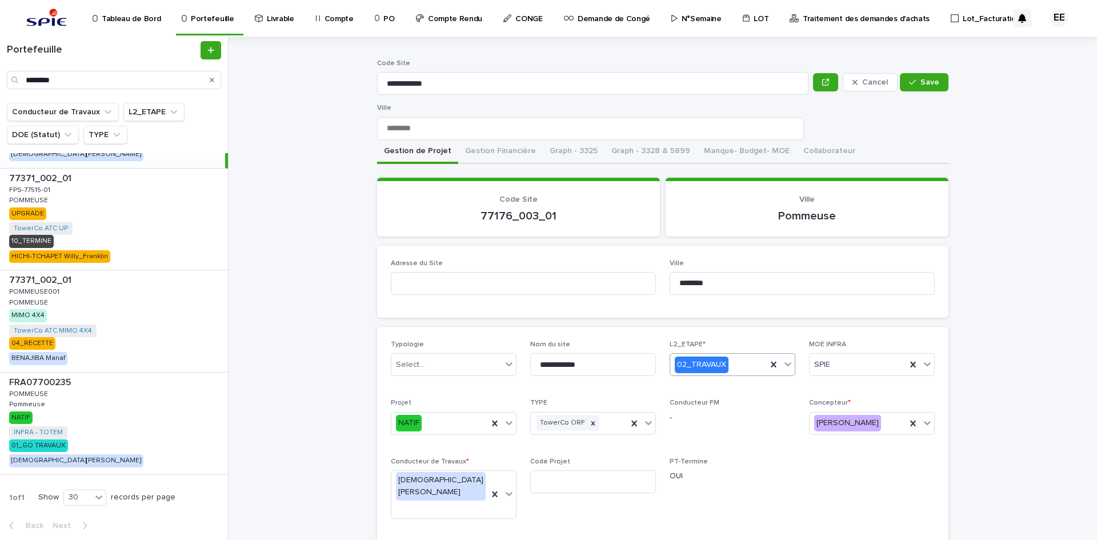
click at [922, 86] on button "Save" at bounding box center [924, 82] width 49 height 18
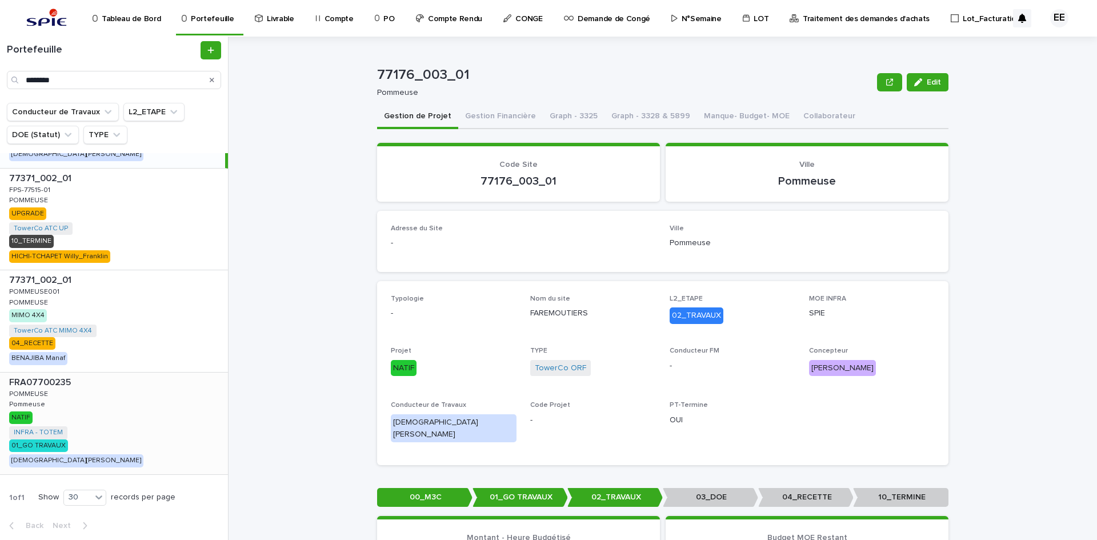
click at [117, 437] on div "FRA07700235 FRA07700235 POMMEUSE POMMEUSE Pommeuse Pommeuse NATIF INFRA - TOTEM…" at bounding box center [114, 423] width 228 height 102
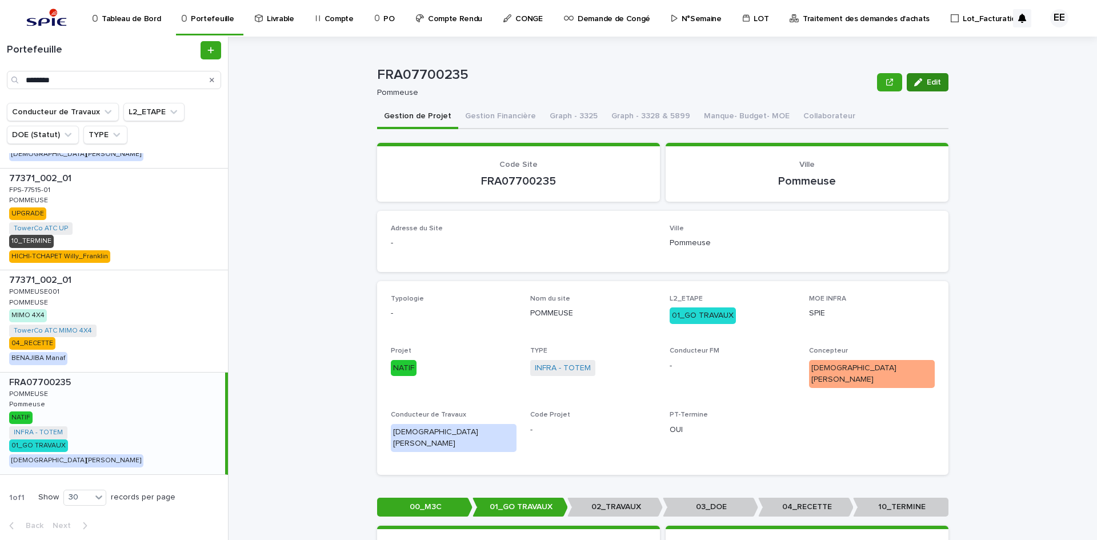
click at [934, 81] on span "Edit" at bounding box center [934, 82] width 14 height 8
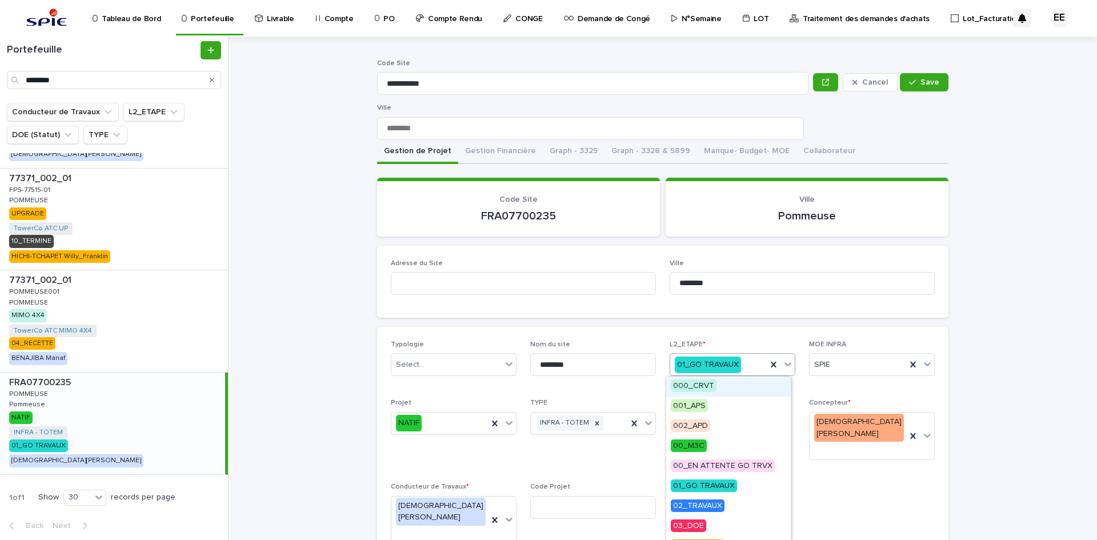
drag, startPoint x: 735, startPoint y: 368, endPoint x: 727, endPoint y: 387, distance: 20.5
click at [724, 510] on span "02_TRAVAUX" at bounding box center [698, 505] width 54 height 13
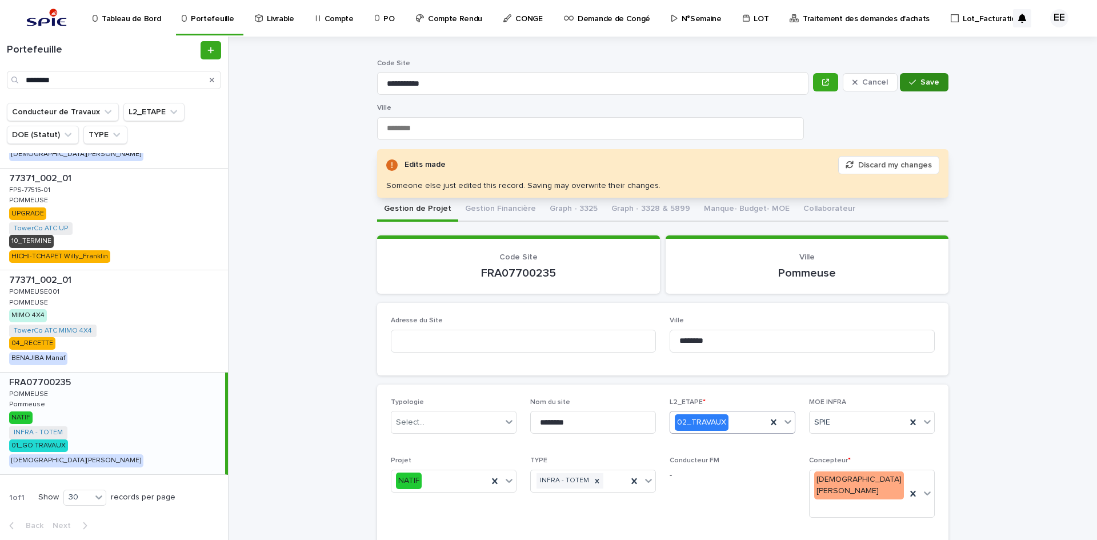
click at [930, 84] on span "Save" at bounding box center [929, 82] width 19 height 8
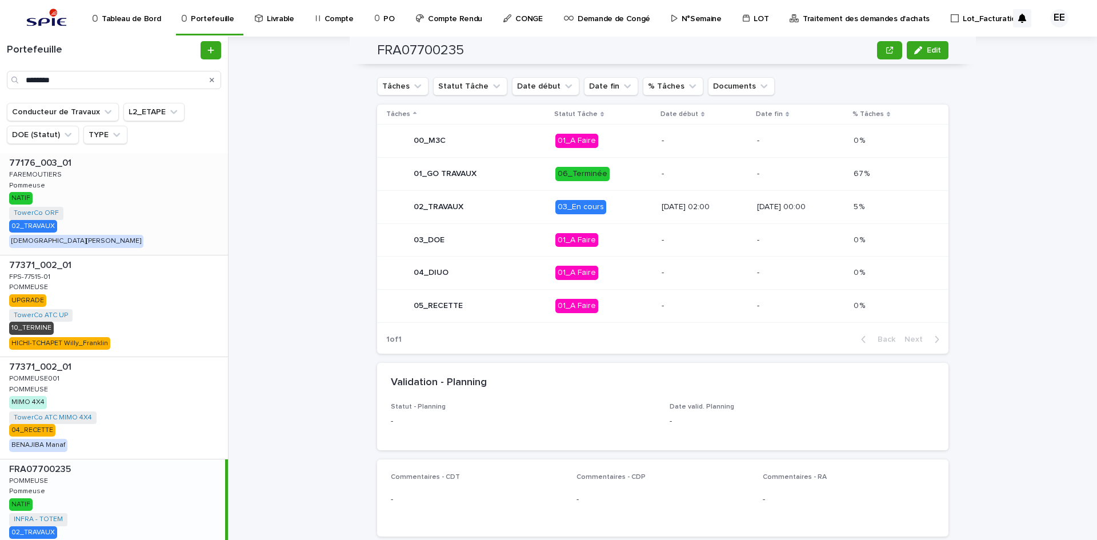
click at [115, 205] on div "77176_003_01 77176_003_01 FAREMOUTIERS FAREMOUTIERS Pommeuse Pommeuse NATIF Tow…" at bounding box center [114, 204] width 228 height 102
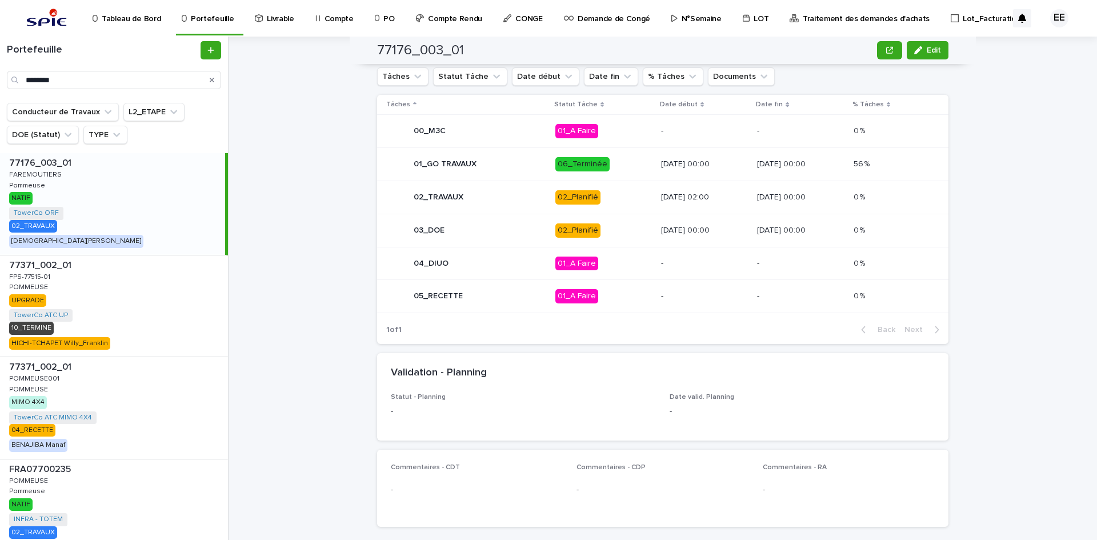
click at [672, 193] on p "[DATE] 02:00" at bounding box center [704, 198] width 87 height 10
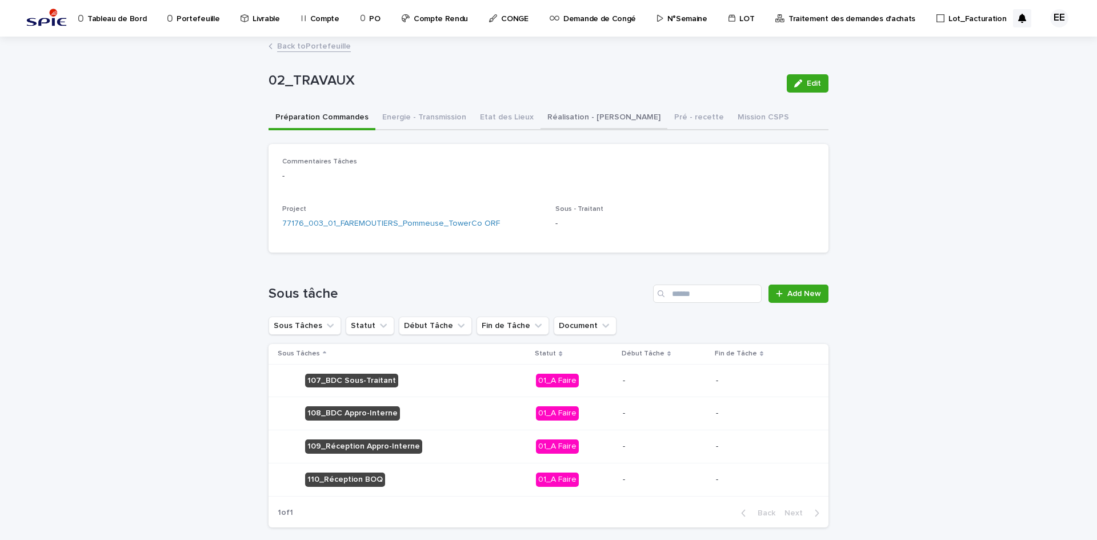
click at [547, 110] on button "Réalisation - [PERSON_NAME]" at bounding box center [603, 118] width 127 height 24
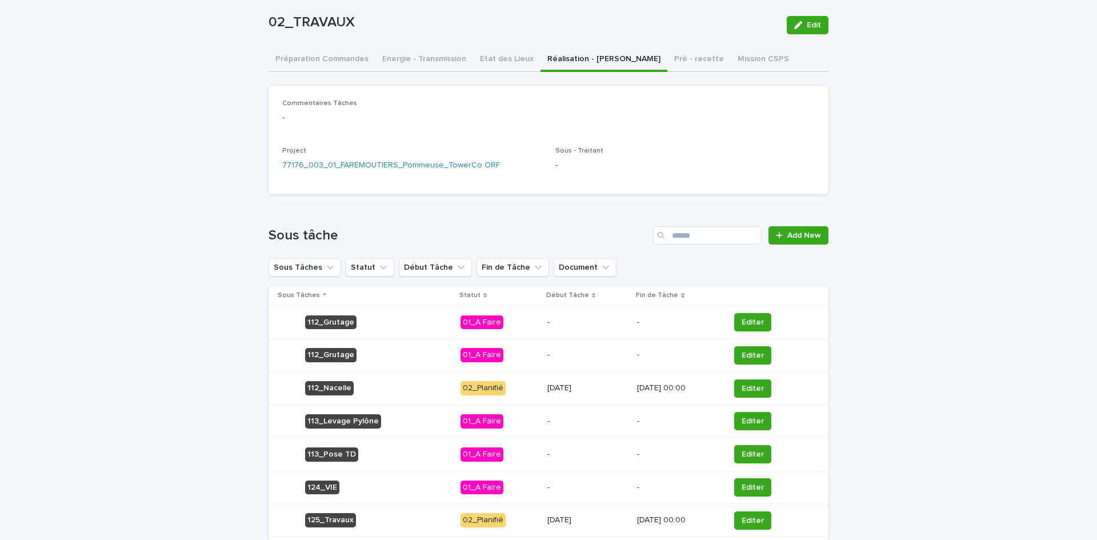
scroll to position [114, 0]
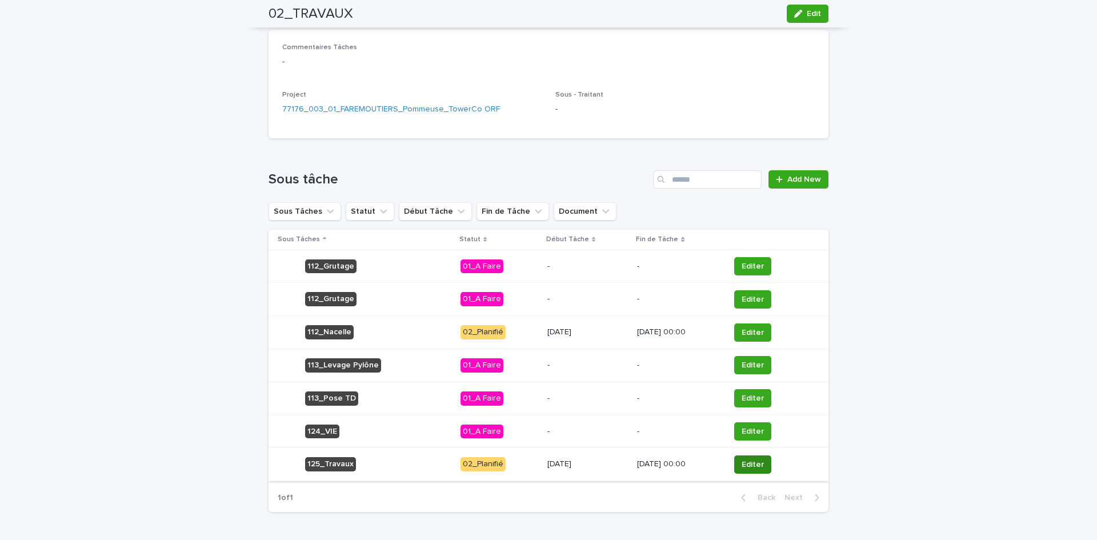
click at [756, 463] on span "Editer" at bounding box center [753, 464] width 22 height 11
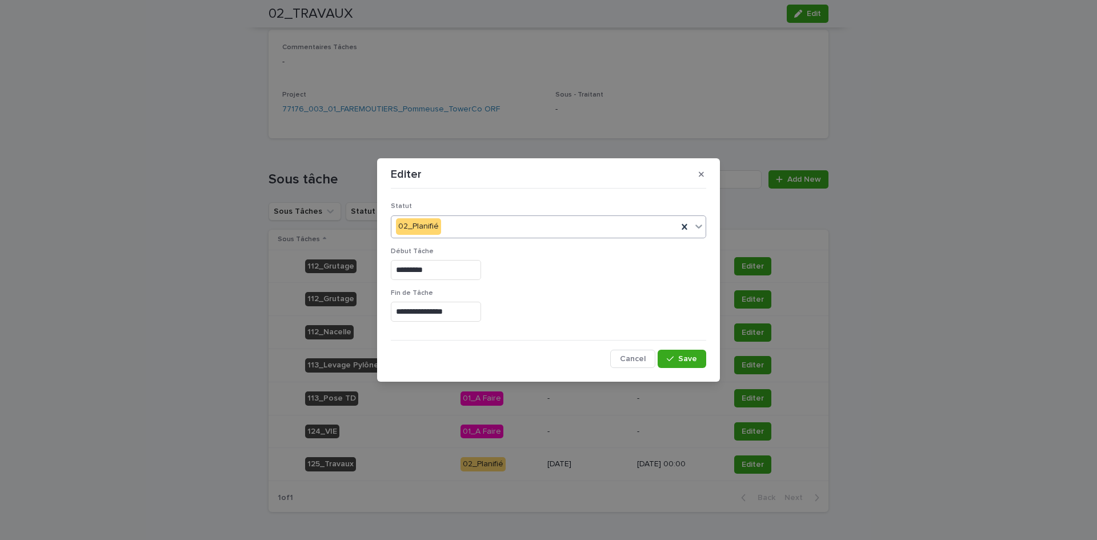
click at [443, 227] on div "02_Planifié" at bounding box center [534, 226] width 286 height 19
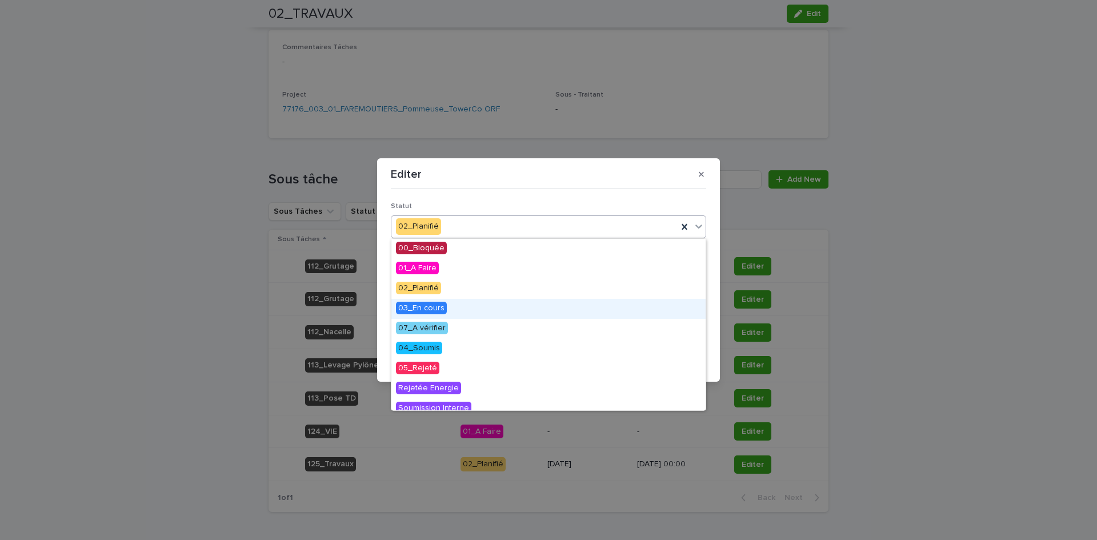
click at [445, 312] on div "03_En cours" at bounding box center [548, 309] width 314 height 20
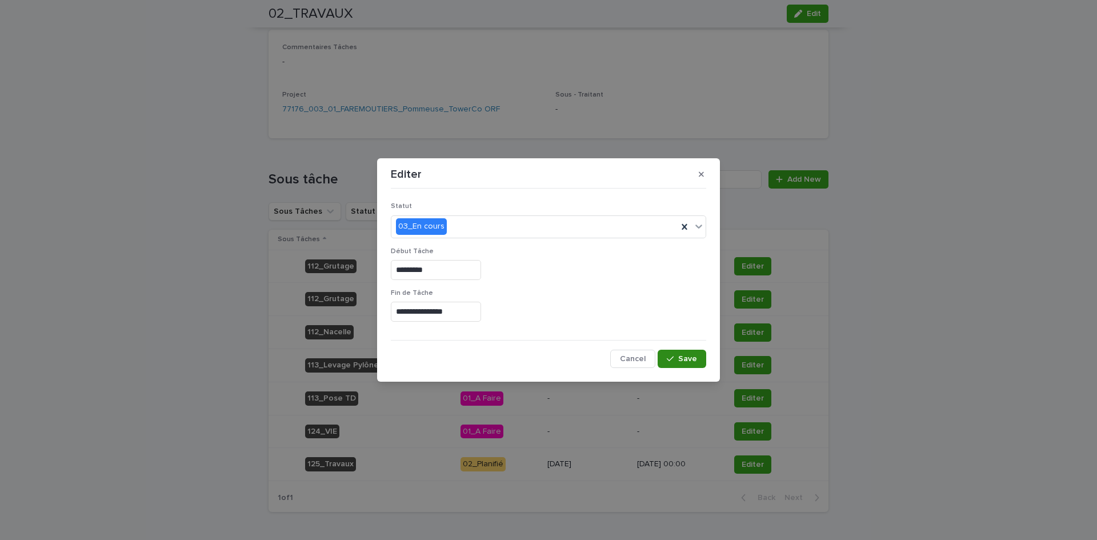
click at [687, 356] on span "Save" at bounding box center [687, 359] width 19 height 8
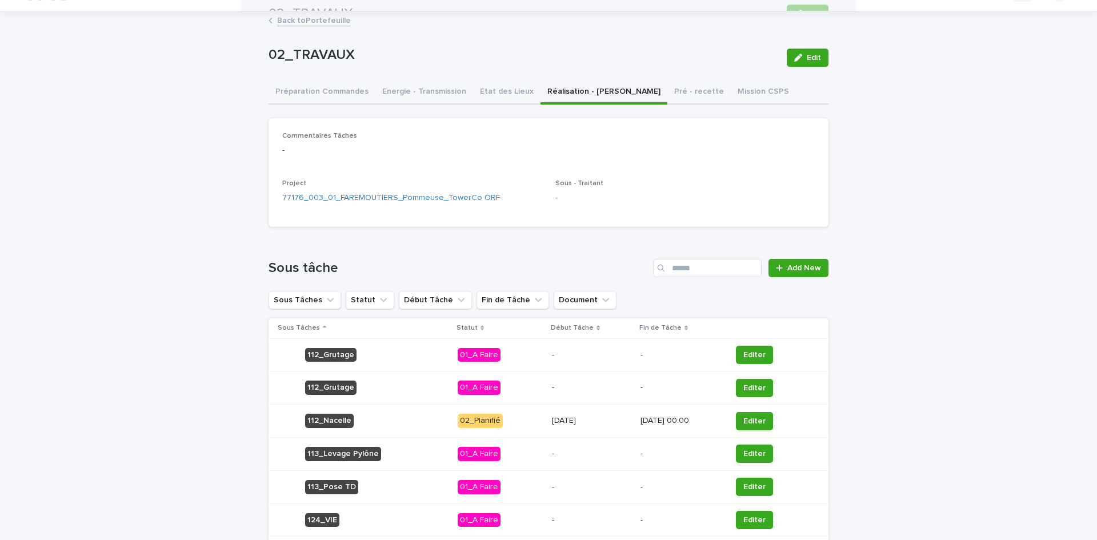
scroll to position [0, 0]
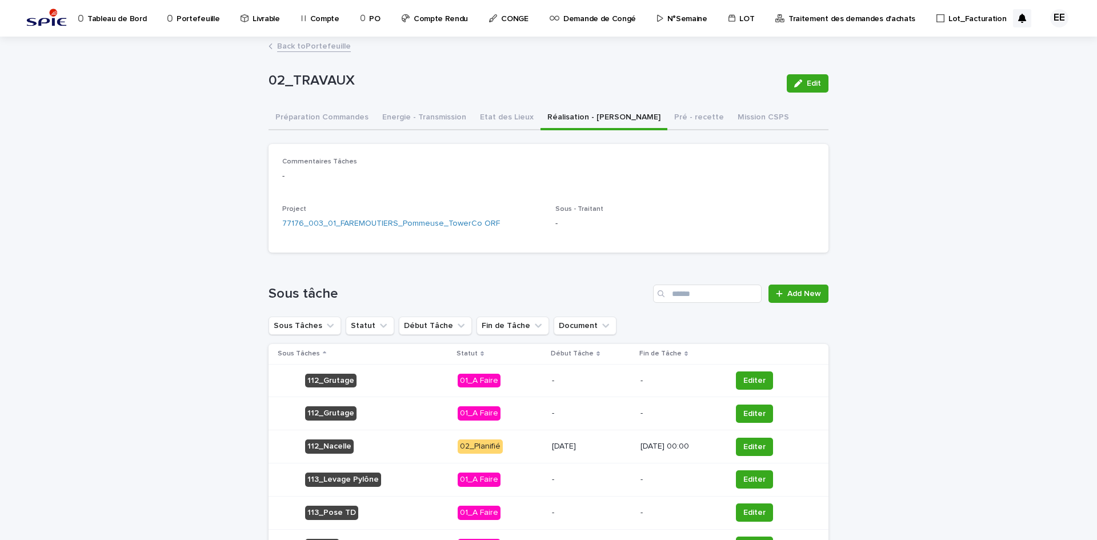
click at [332, 45] on link "Back to Portefeuille" at bounding box center [314, 45] width 74 height 13
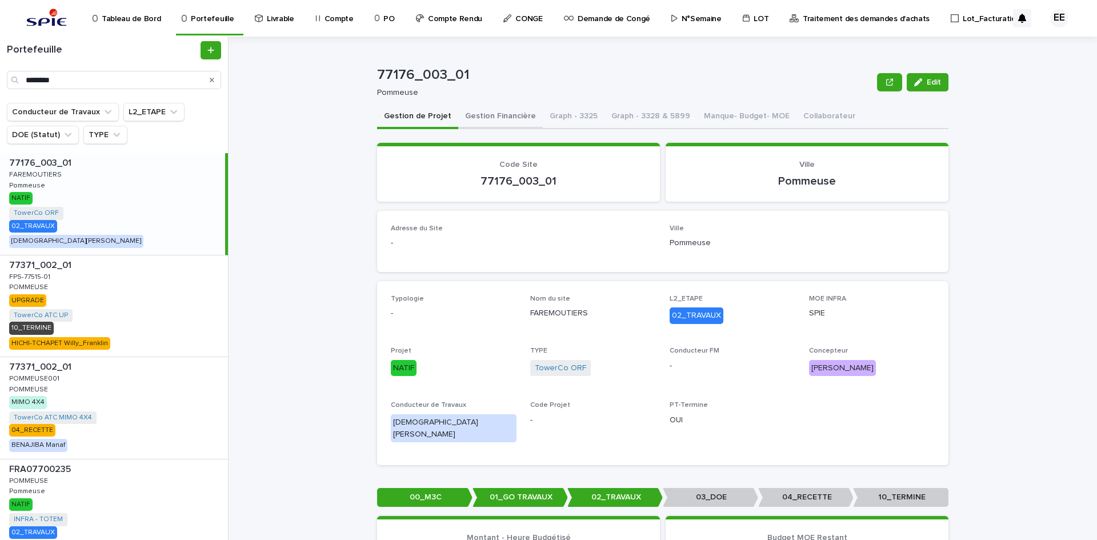
click at [506, 113] on button "Gestion Financière" at bounding box center [500, 117] width 85 height 24
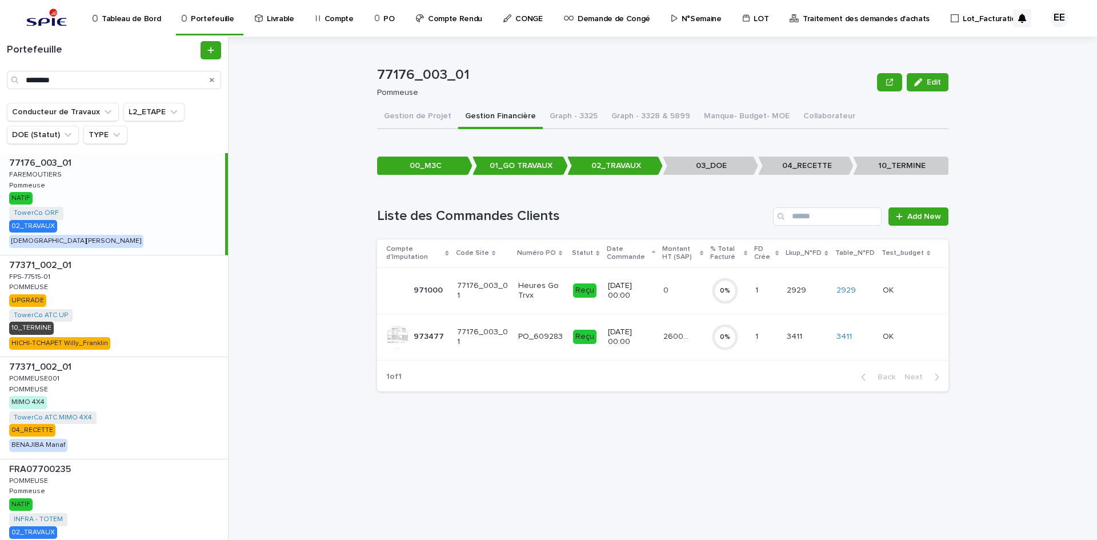
click at [684, 352] on td "26001.97 26001.97" at bounding box center [683, 337] width 48 height 46
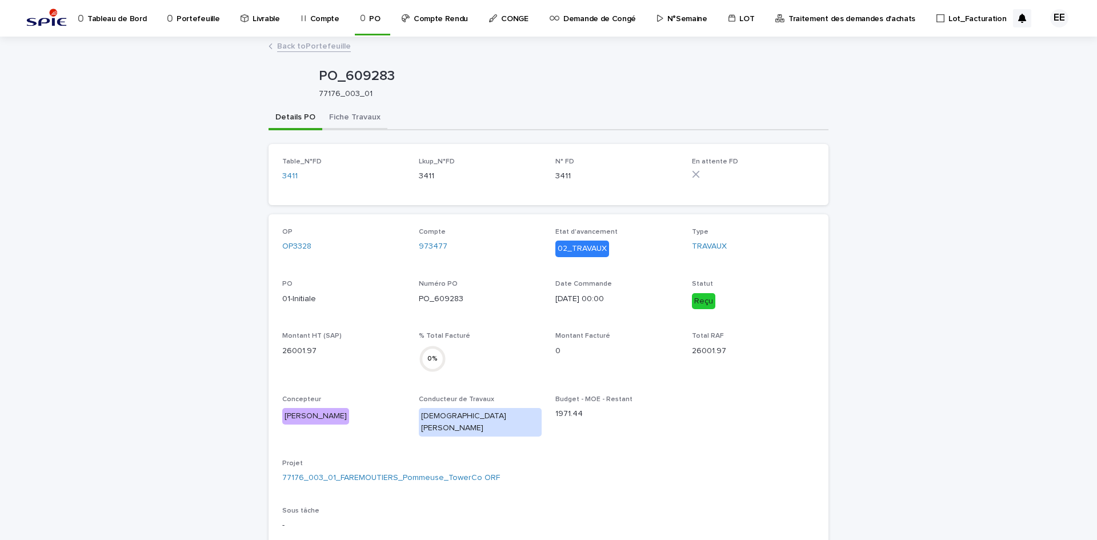
click at [354, 115] on button "Fiche Travaux" at bounding box center [354, 118] width 65 height 24
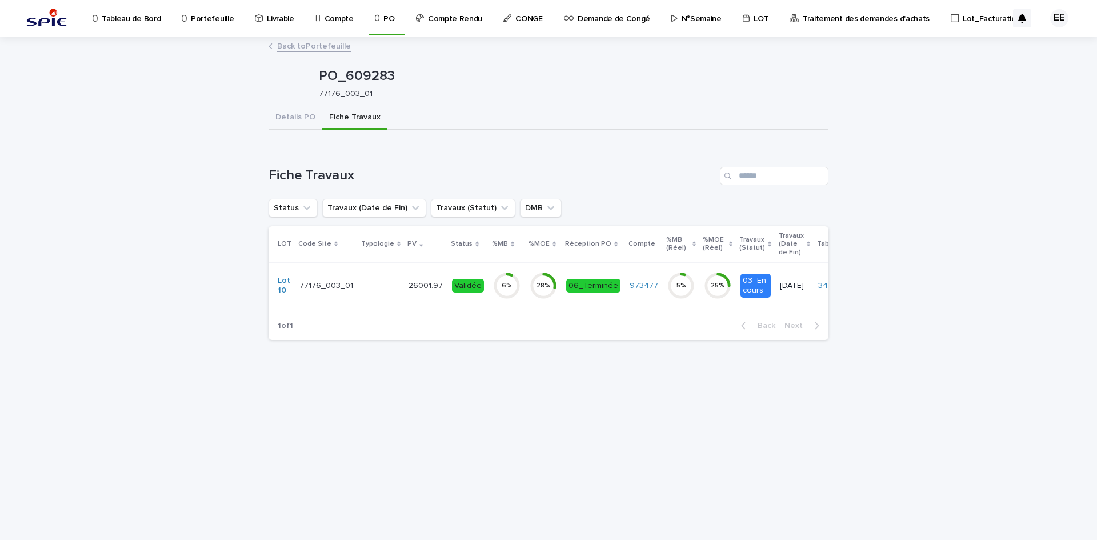
click at [463, 299] on td "Validée" at bounding box center [467, 285] width 41 height 46
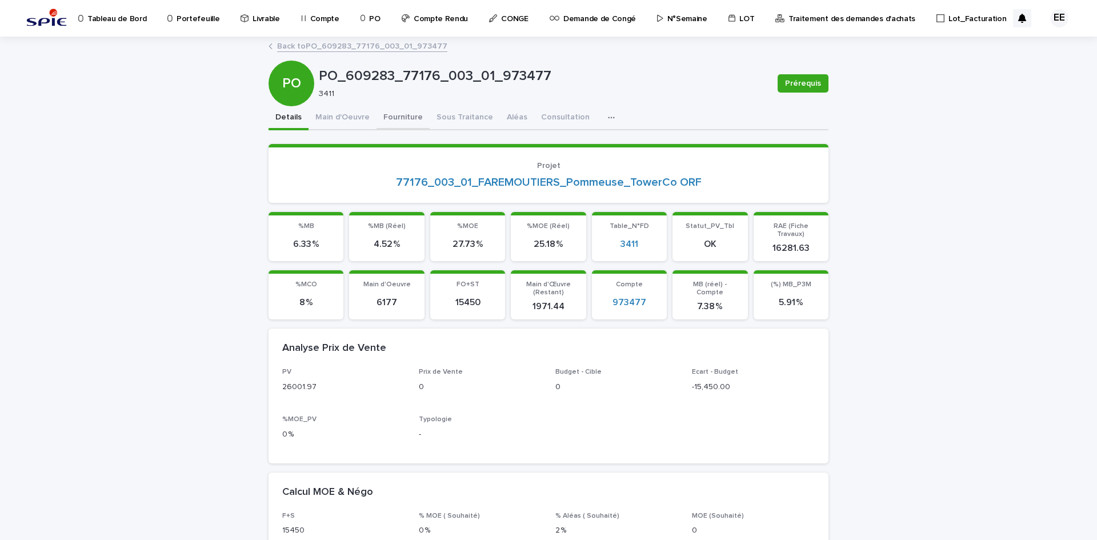
click at [383, 122] on button "Fourniture" at bounding box center [402, 118] width 53 height 24
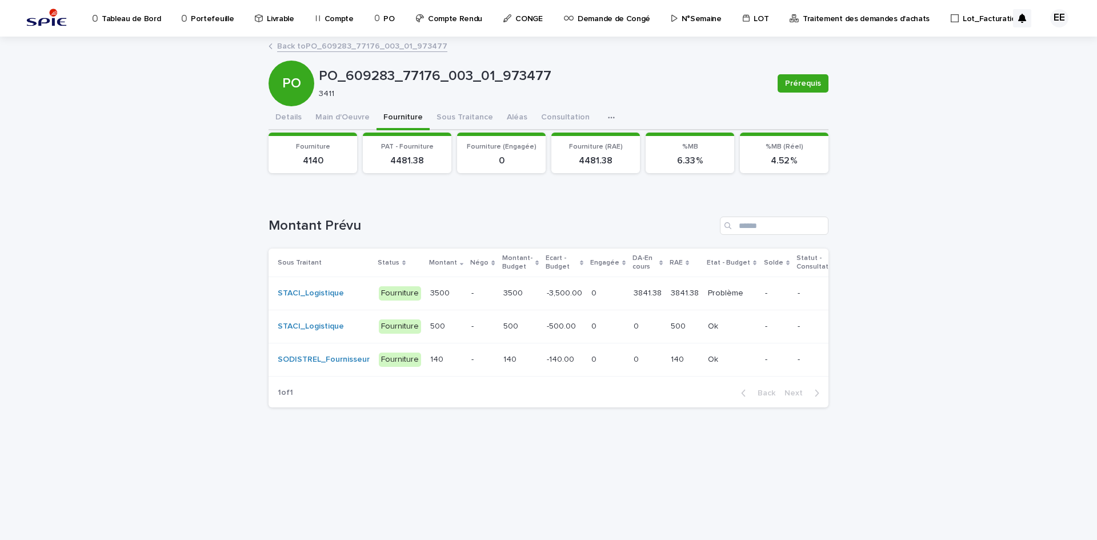
click at [601, 298] on p at bounding box center [607, 294] width 33 height 10
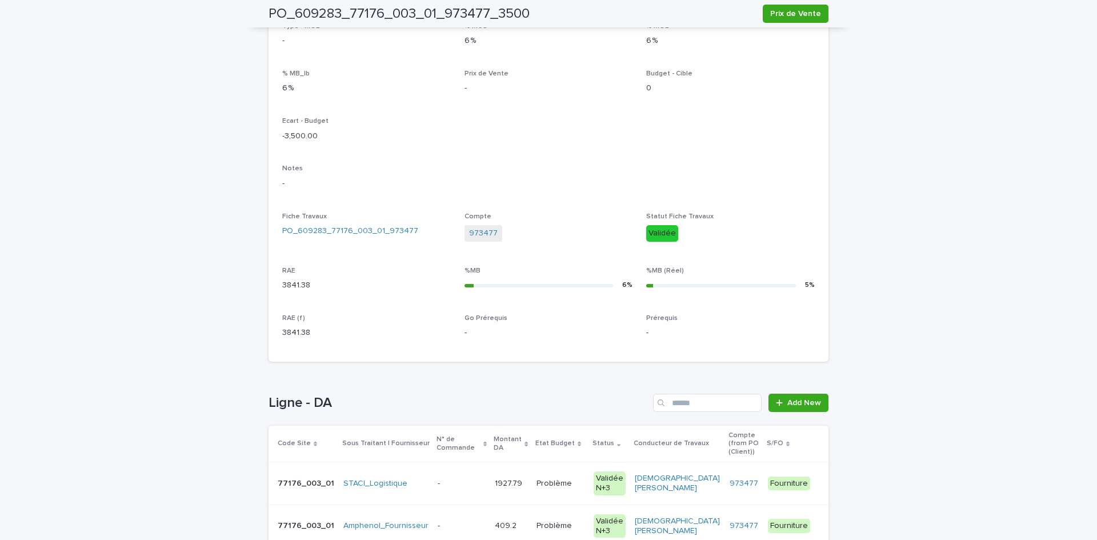
scroll to position [400, 0]
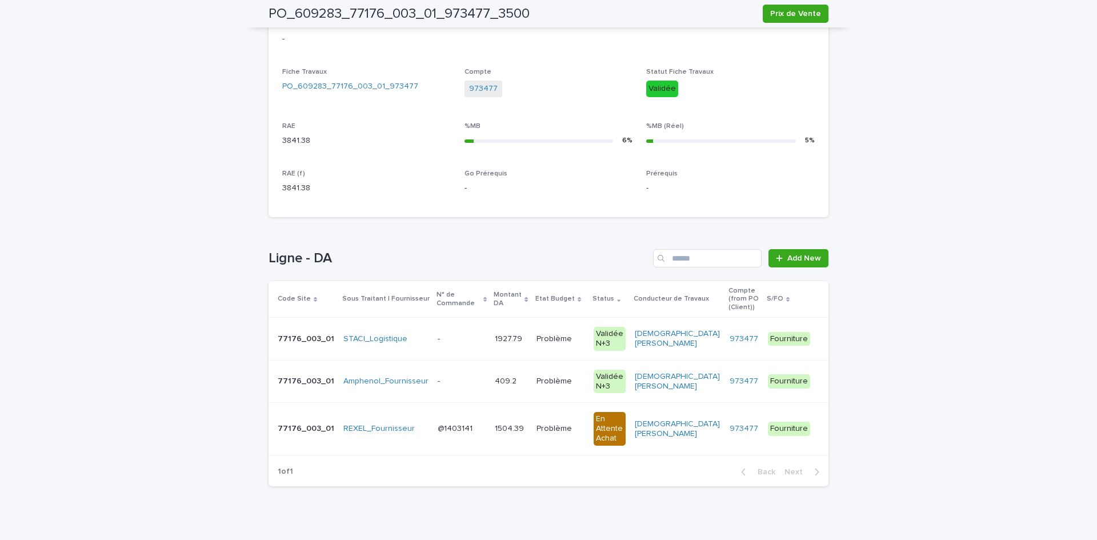
click at [502, 332] on p "1927.79" at bounding box center [510, 338] width 30 height 12
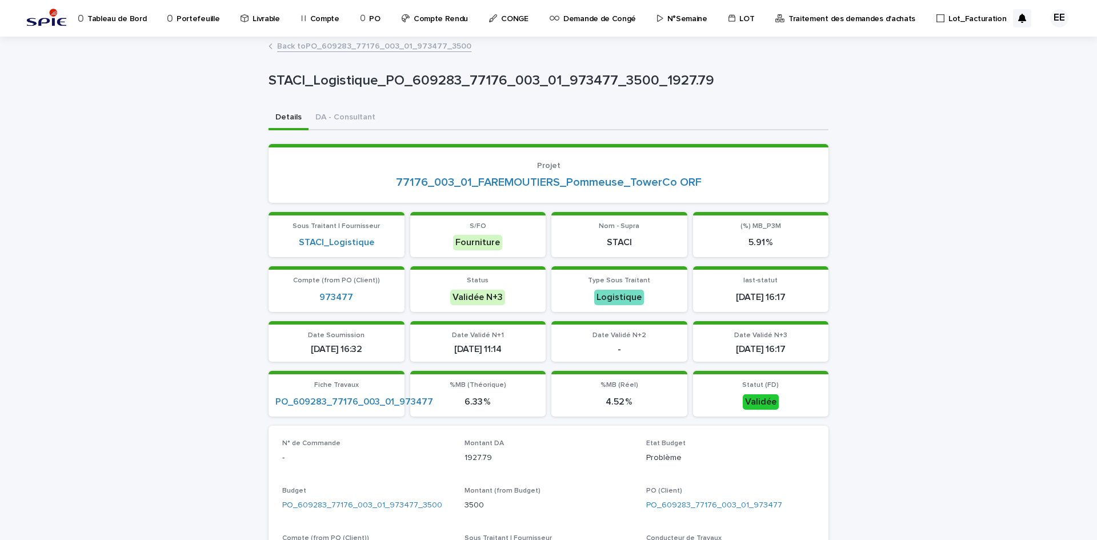
scroll to position [286, 0]
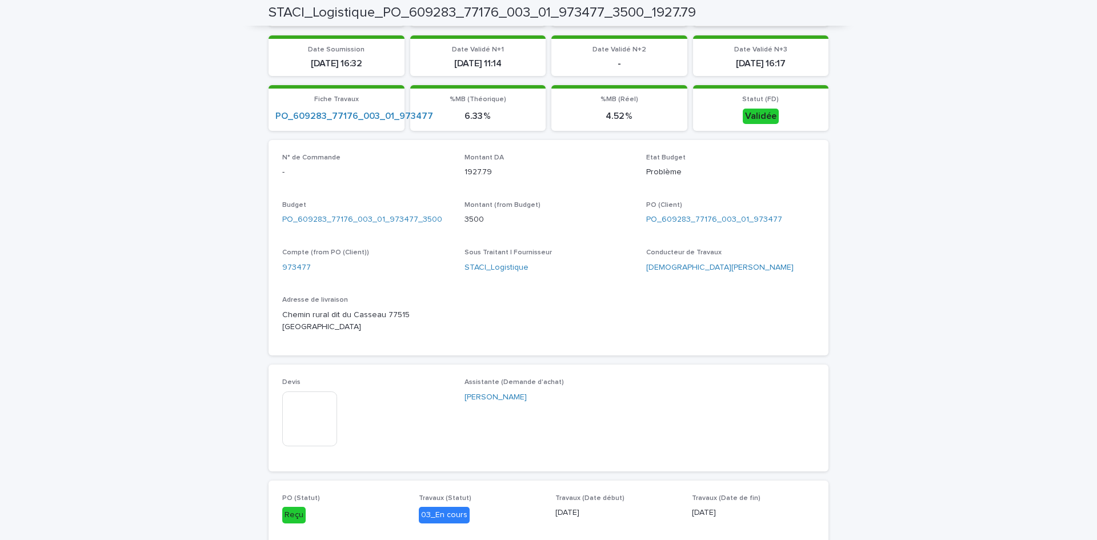
click at [297, 427] on img at bounding box center [309, 418] width 55 height 55
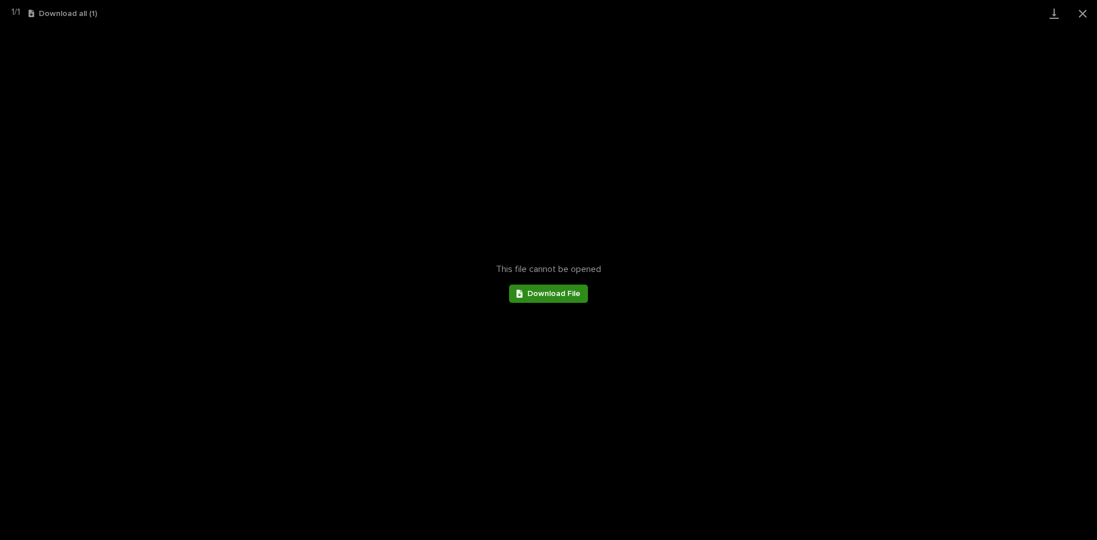
click at [547, 297] on span "Download File" at bounding box center [553, 294] width 53 height 8
click at [1082, 18] on button "Close gallery" at bounding box center [1082, 13] width 29 height 27
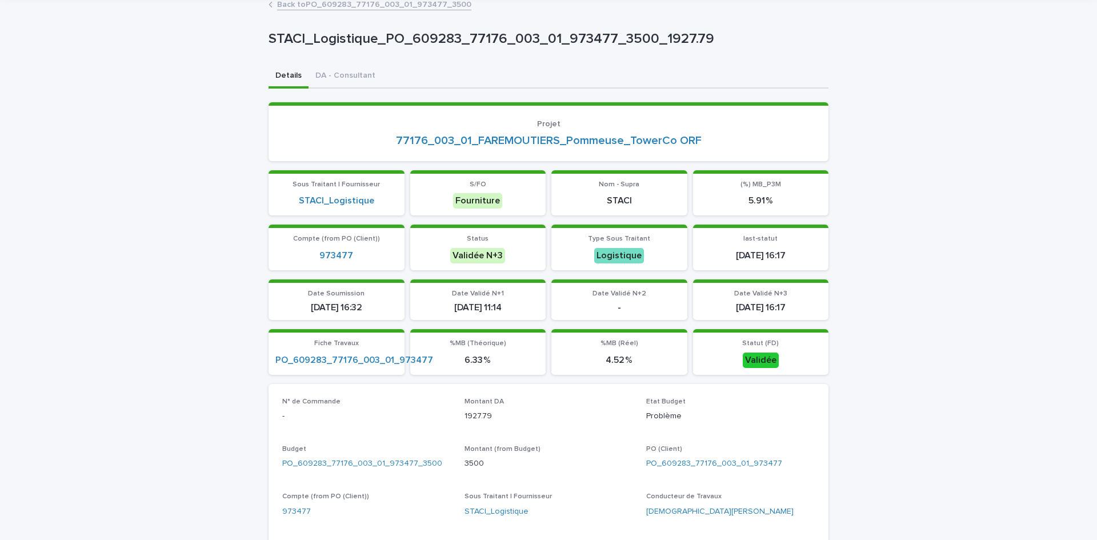
scroll to position [57, 0]
